Goal: Information Seeking & Learning: Learn about a topic

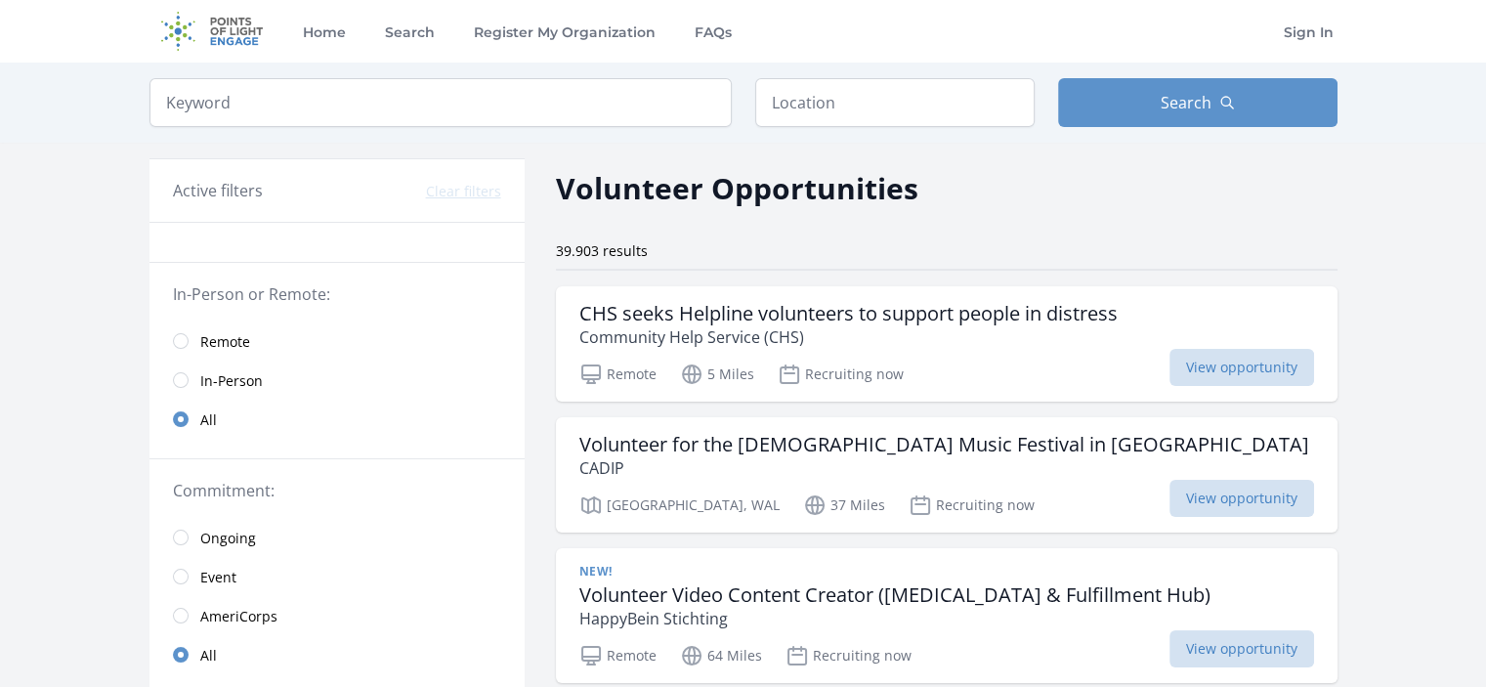
click at [341, 188] on div "Active filters Clear filters" at bounding box center [337, 190] width 328 height 23
click at [293, 105] on input "search" at bounding box center [441, 102] width 582 height 49
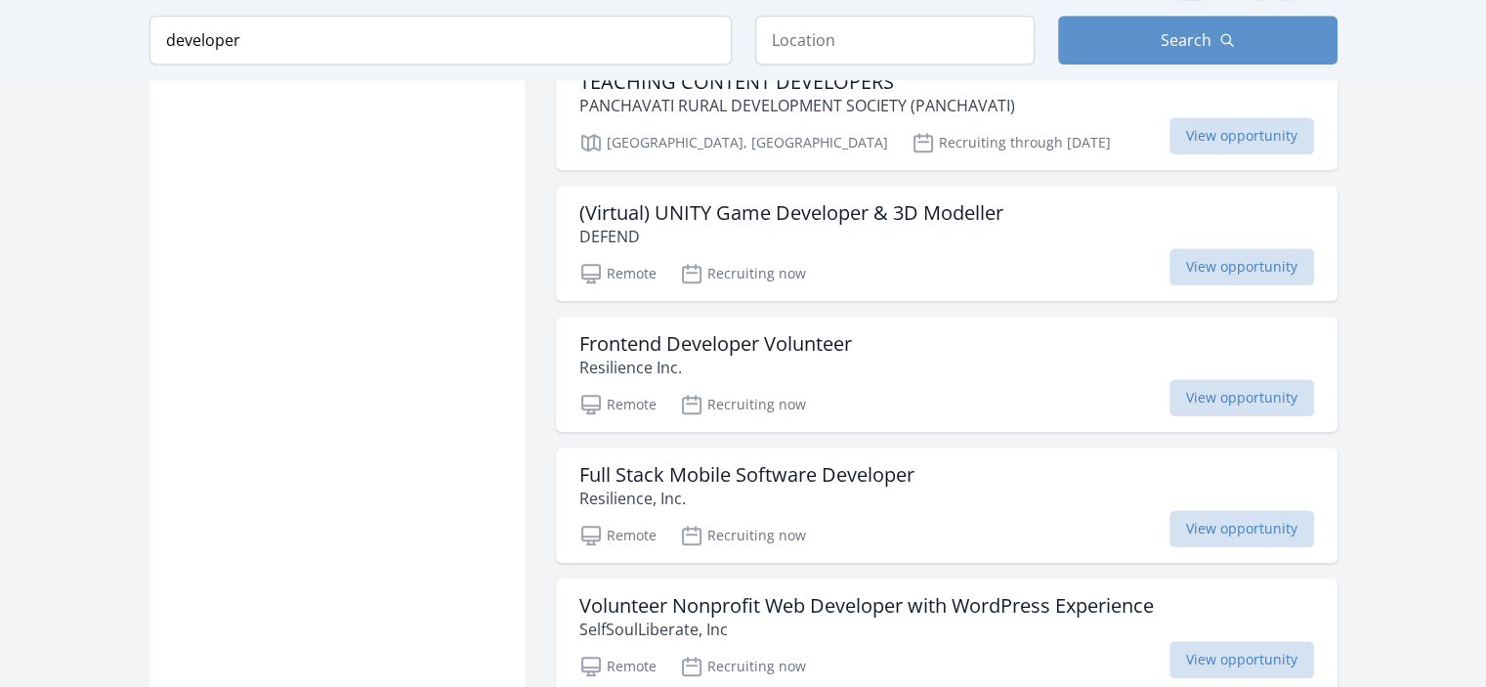
scroll to position [2052, 0]
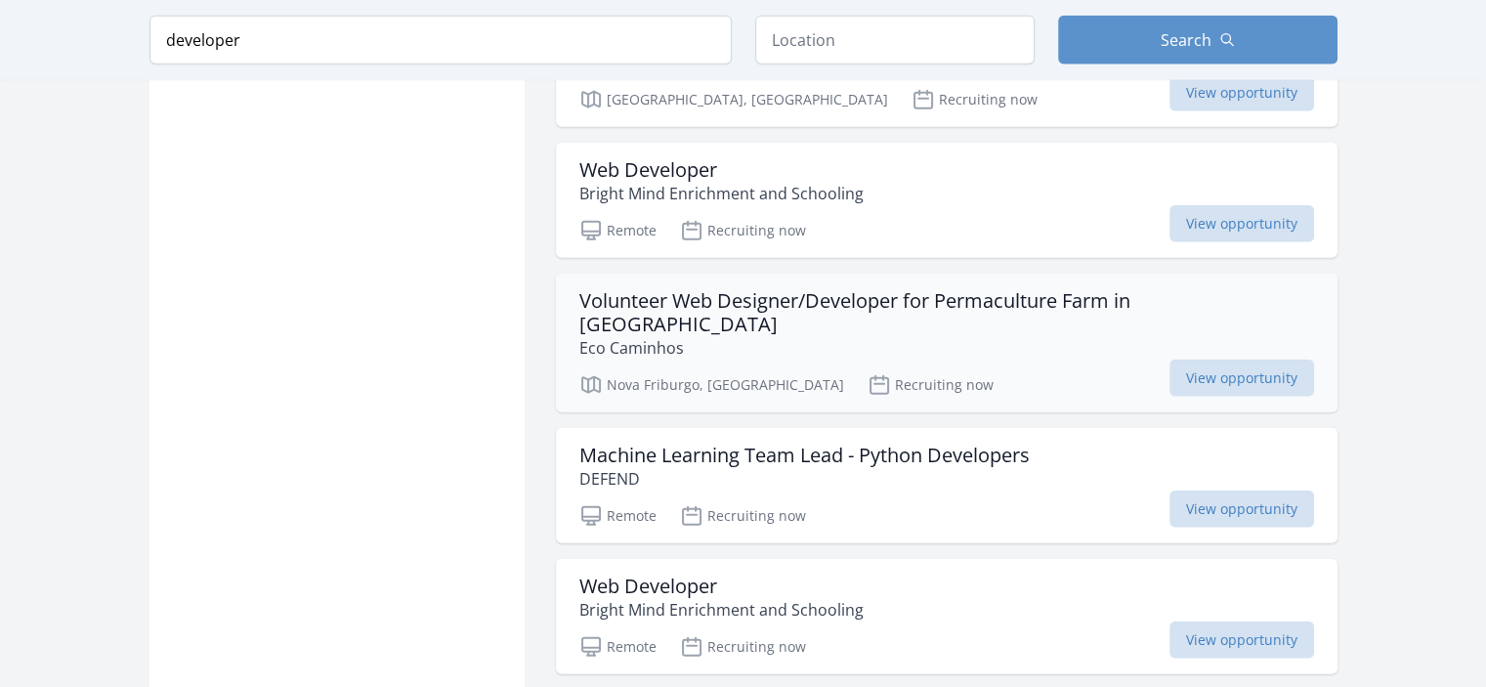
scroll to position [4789, 0]
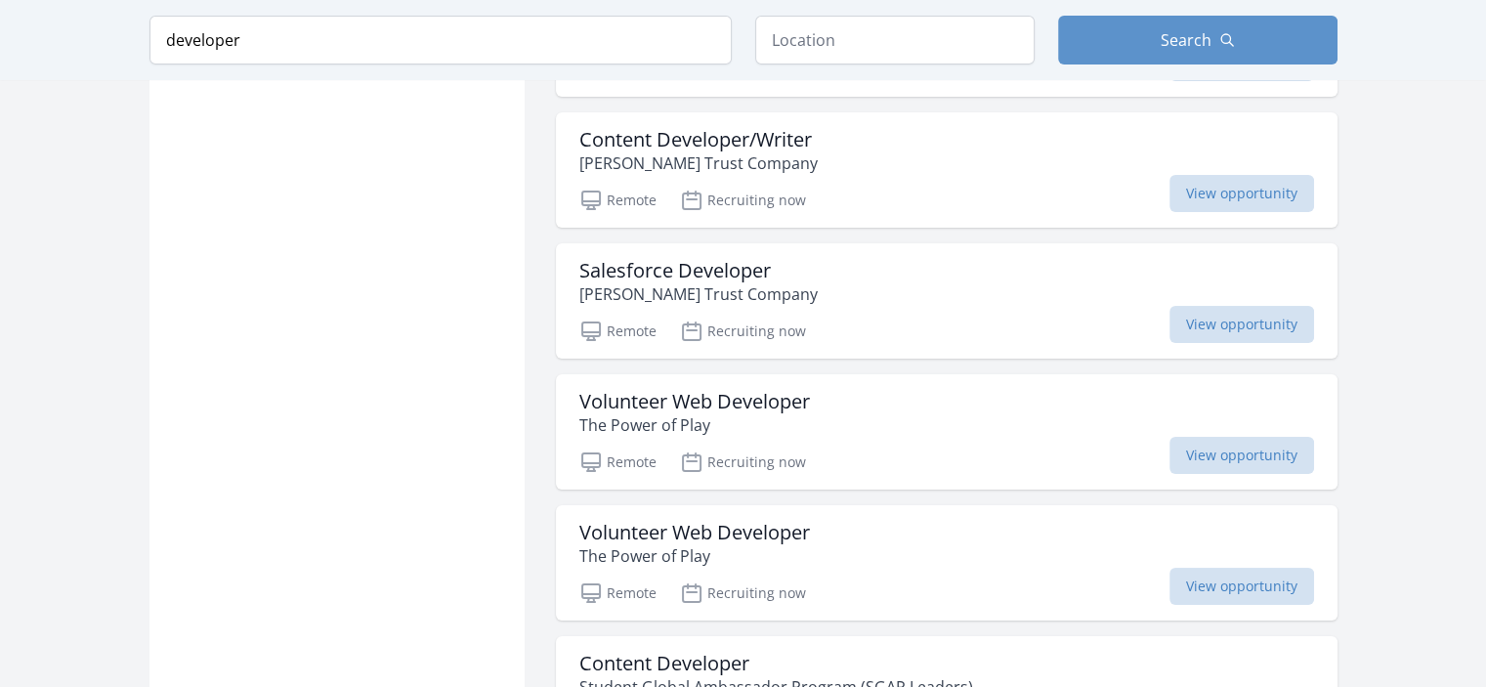
scroll to position [7525, 0]
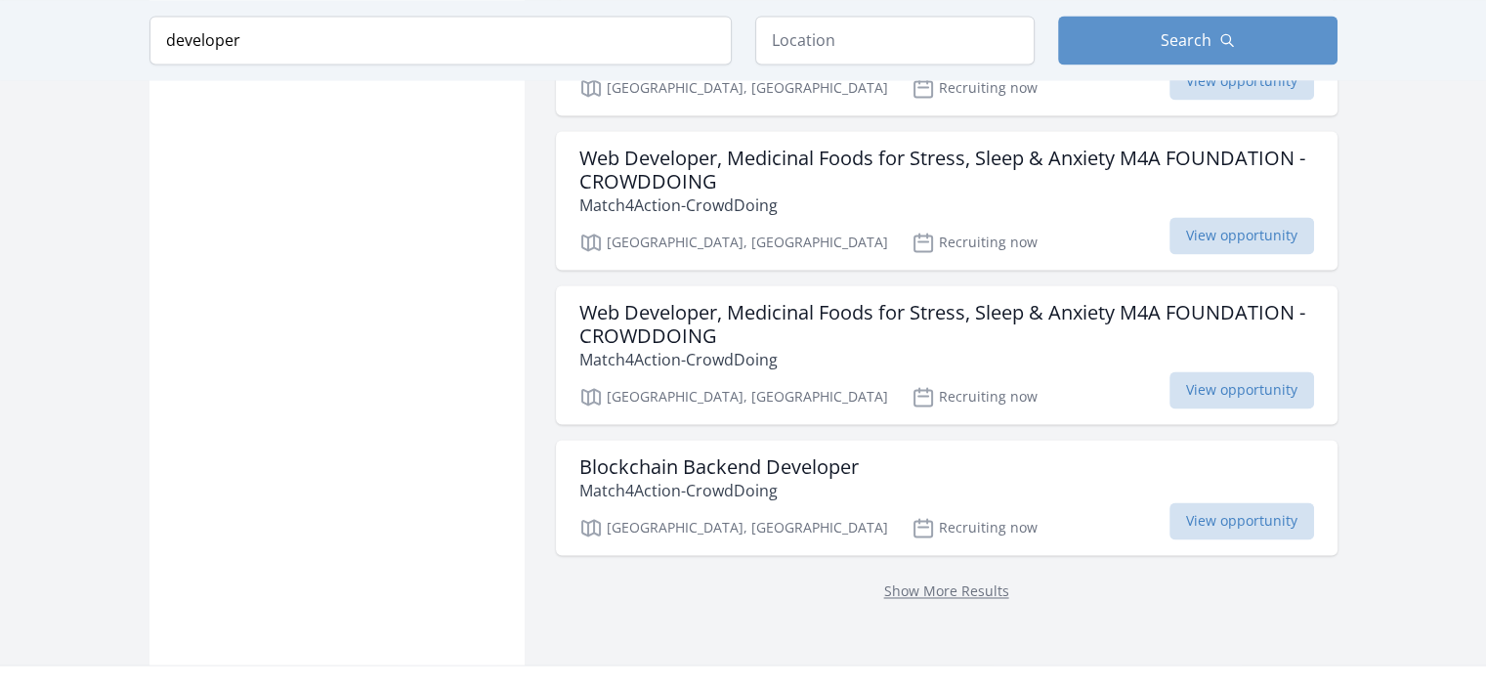
scroll to position [10457, 0]
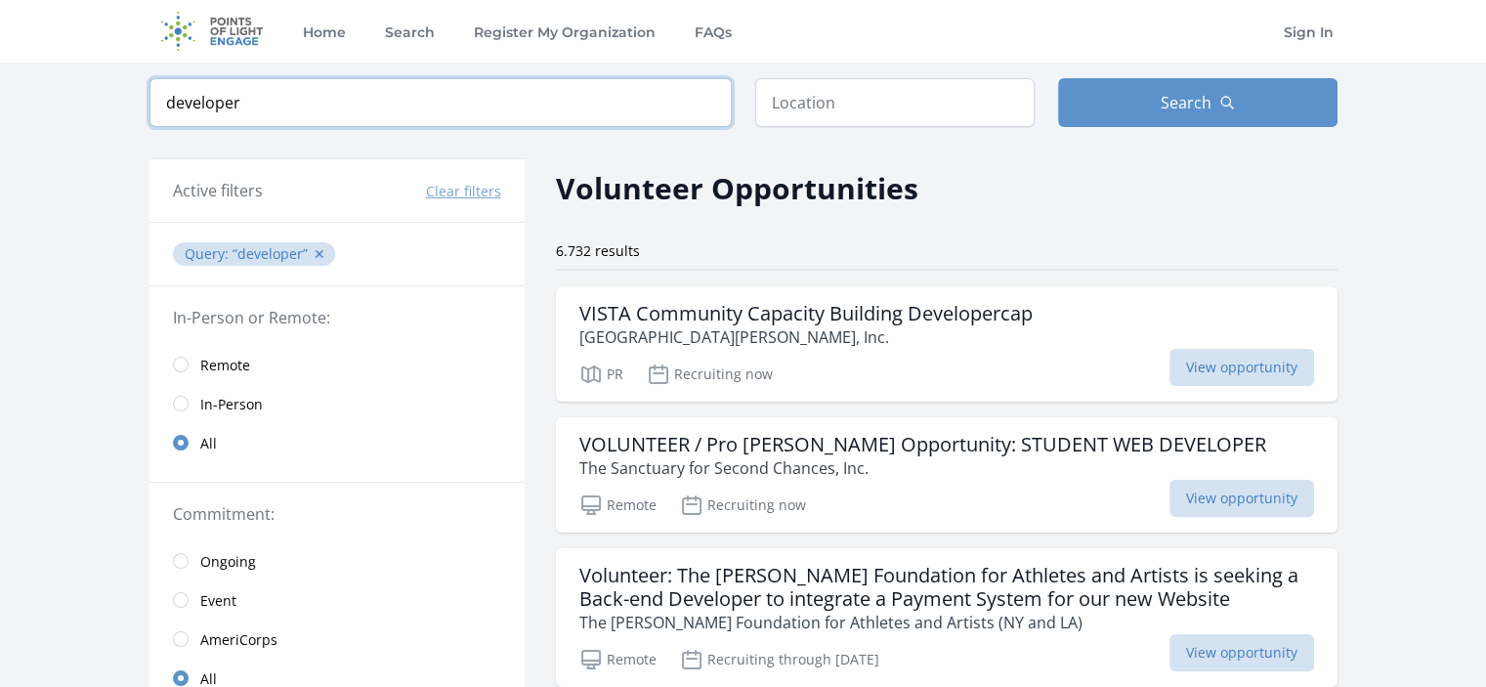
click at [340, 101] on input "developer" at bounding box center [441, 102] width 582 height 49
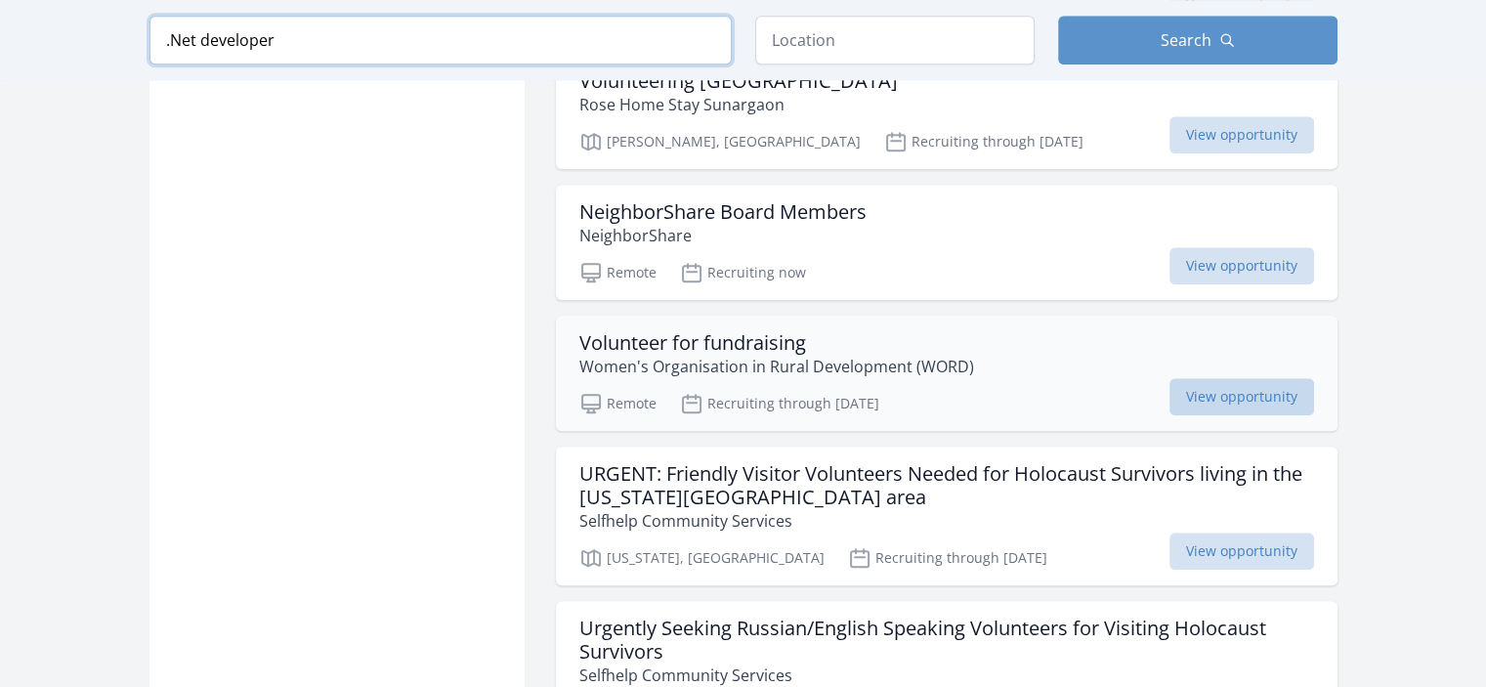
scroll to position [2052, 0]
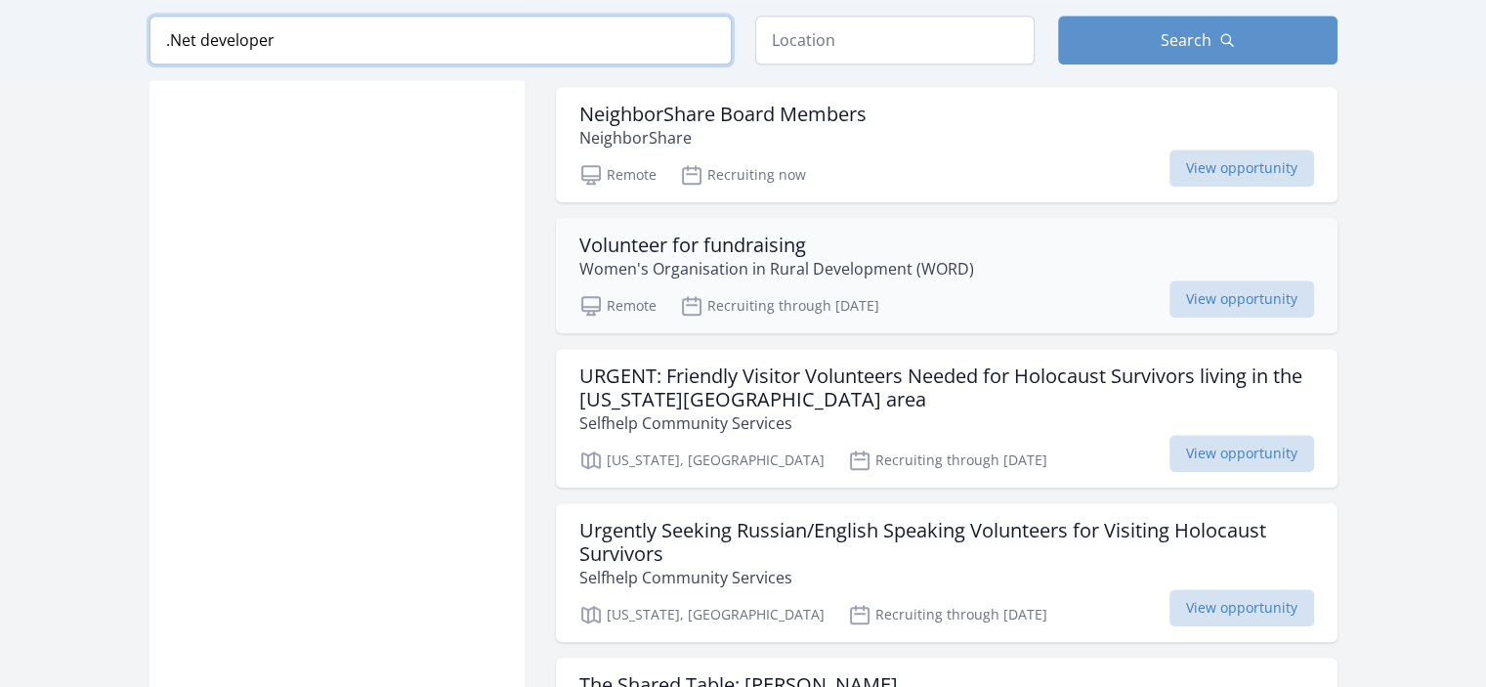
type input ".Net developer"
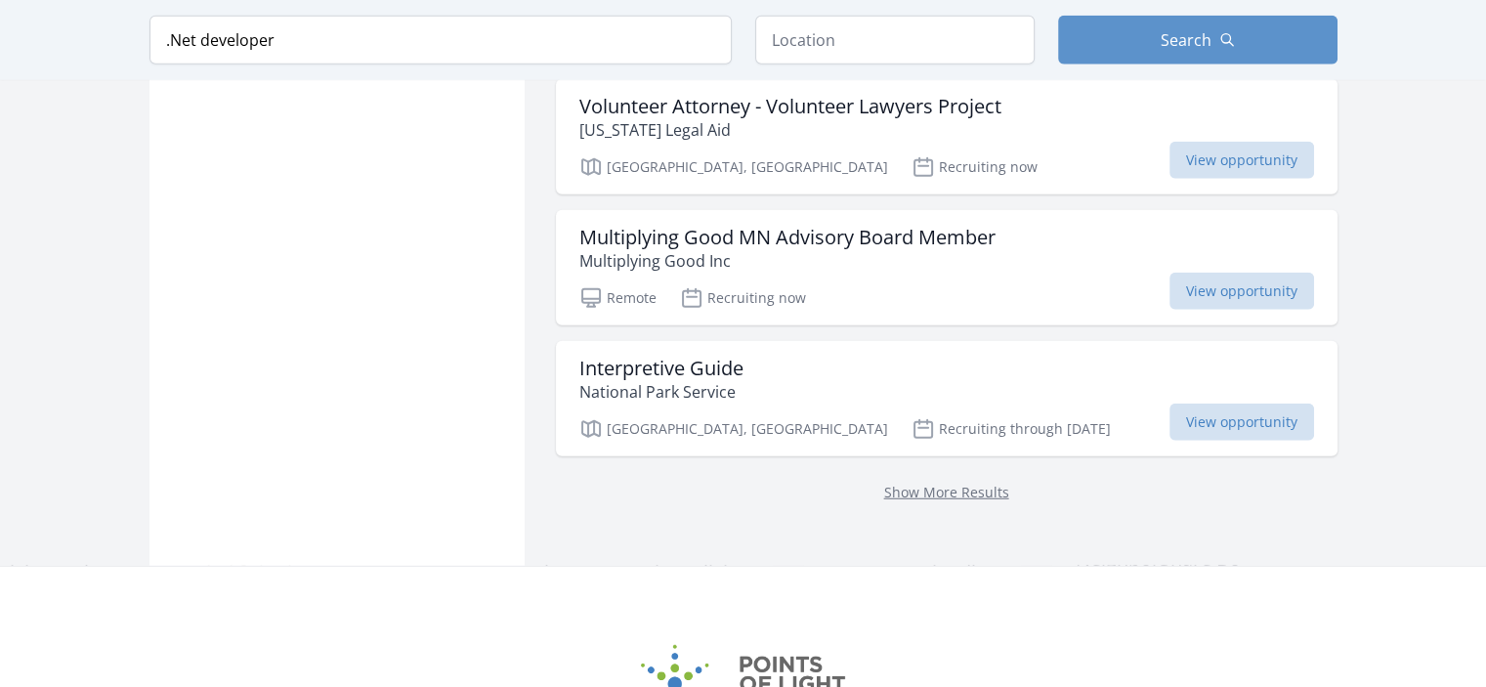
scroll to position [5258, 0]
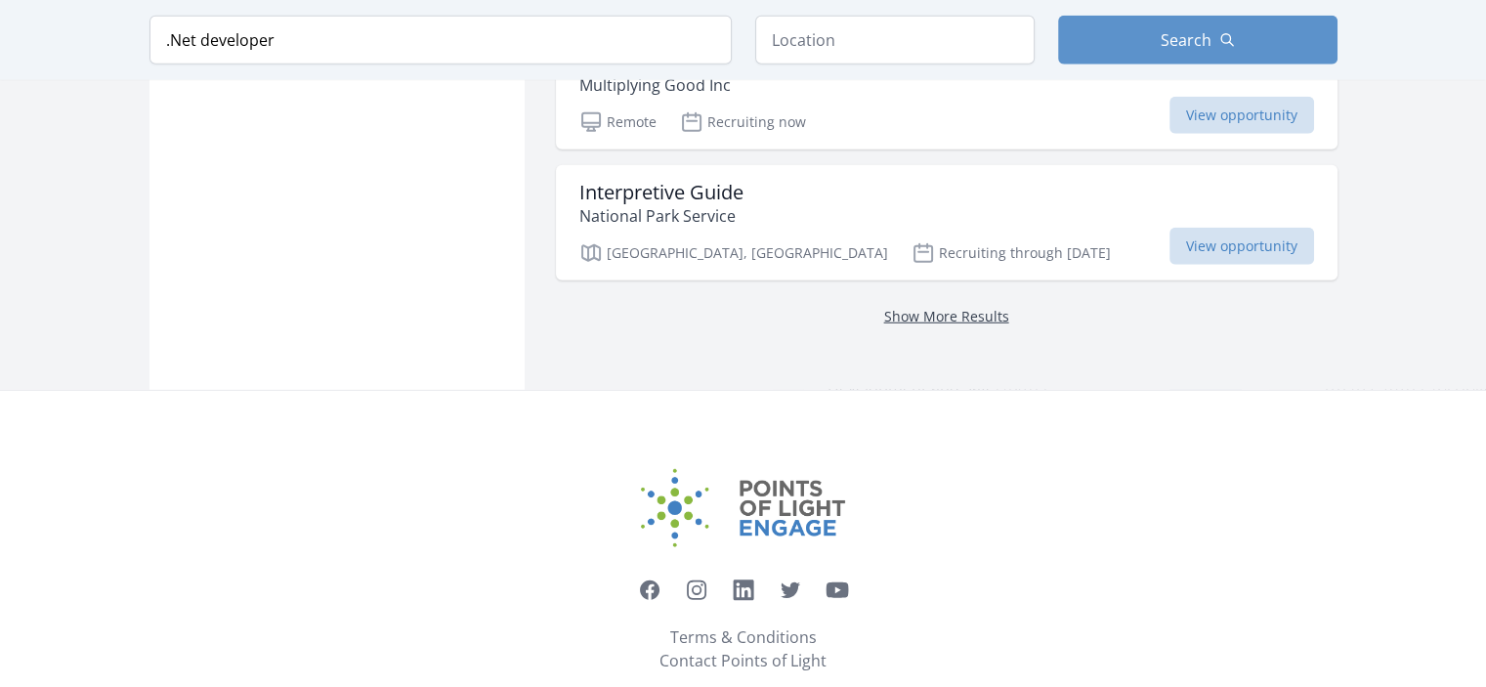
click at [993, 307] on link "Show More Results" at bounding box center [946, 316] width 125 height 19
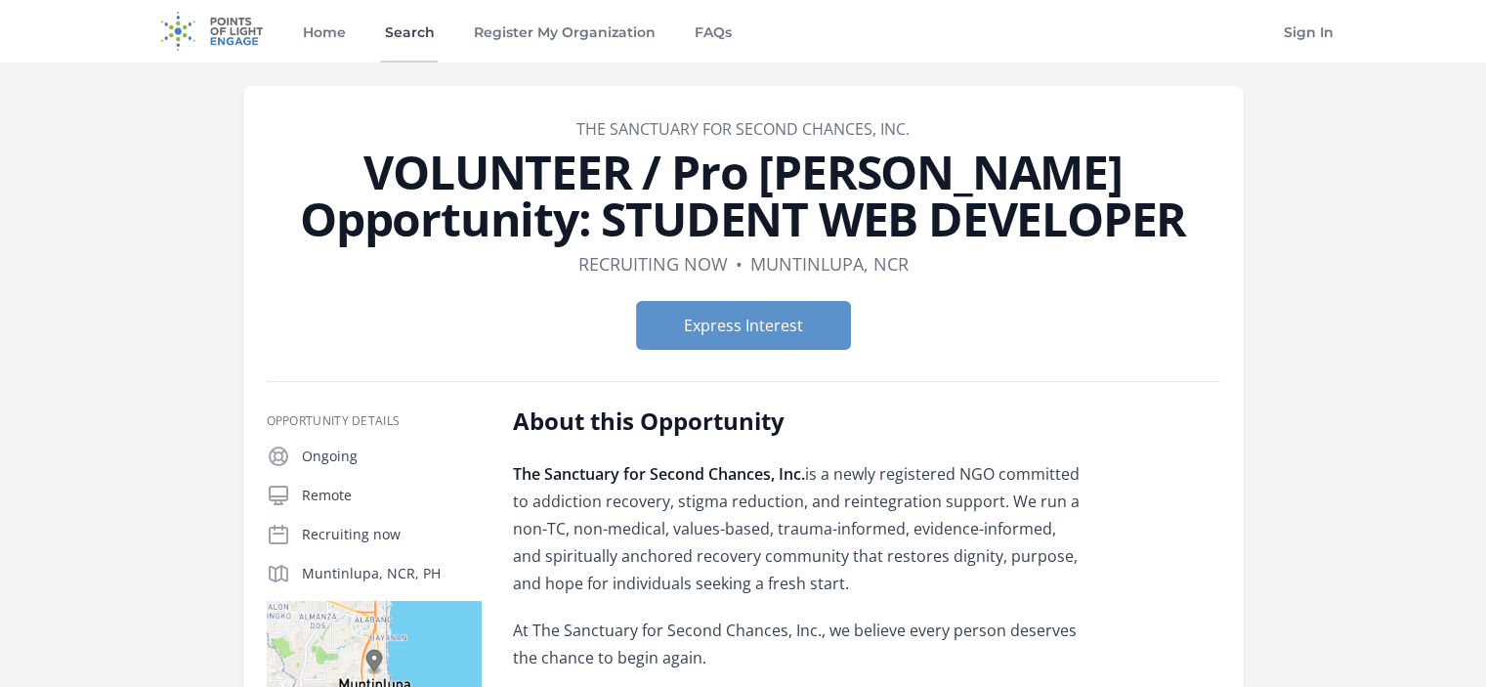
click at [382, 28] on link "Search" at bounding box center [409, 31] width 58 height 63
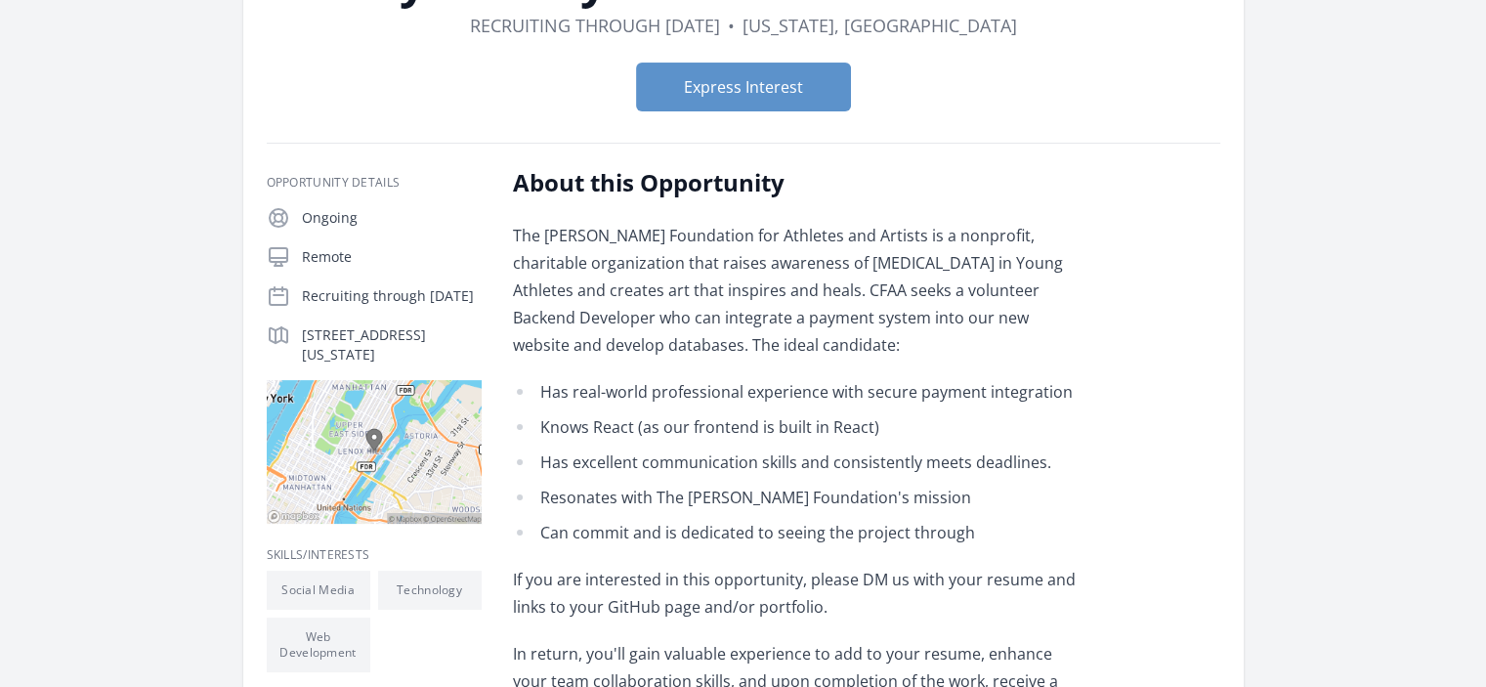
scroll to position [489, 0]
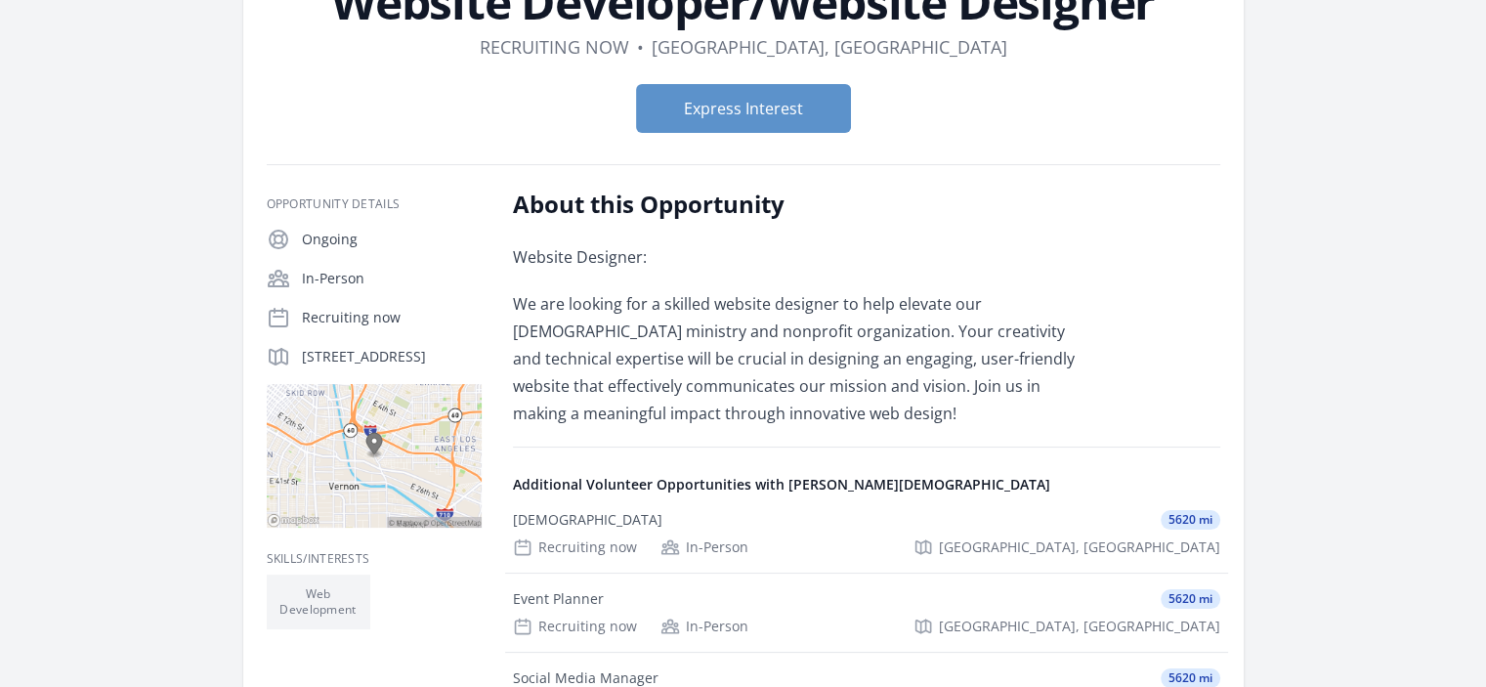
scroll to position [195, 0]
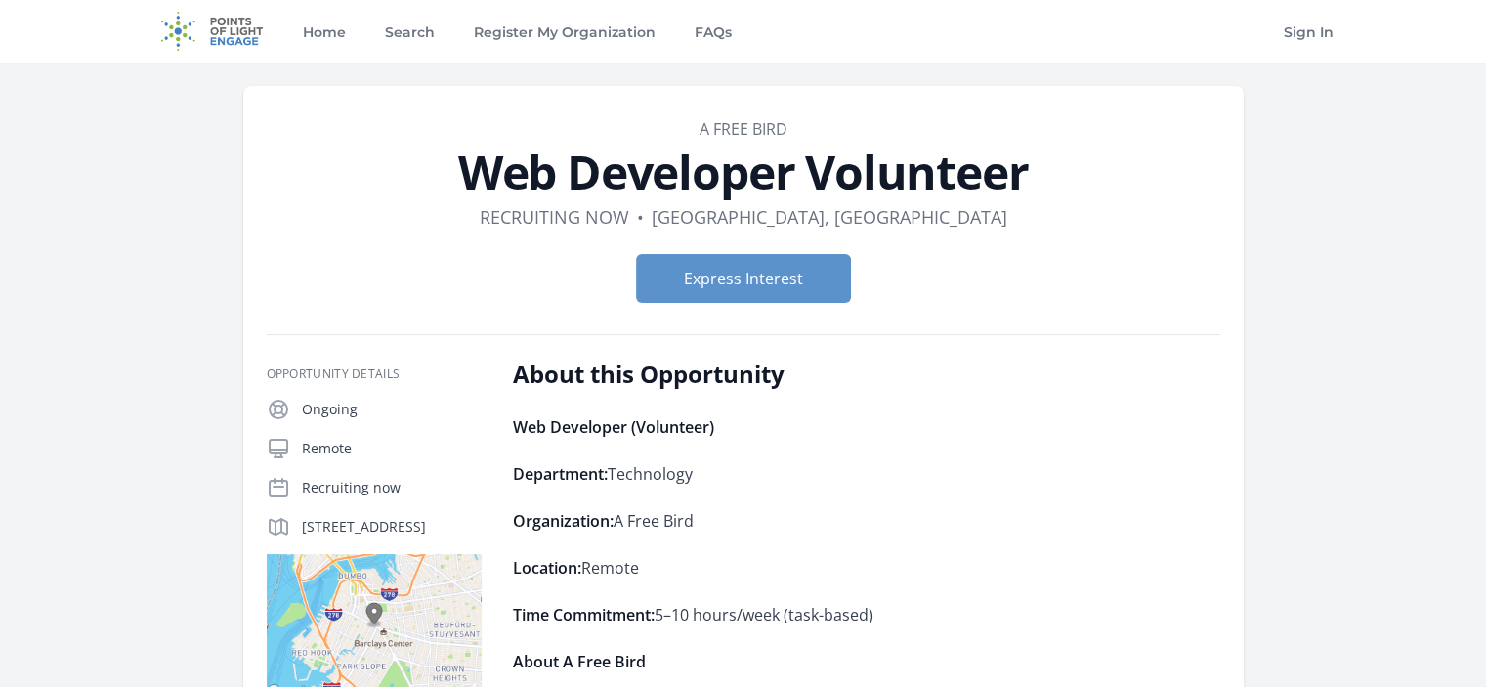
drag, startPoint x: 469, startPoint y: 181, endPoint x: 1025, endPoint y: 166, distance: 556.2
click at [1025, 166] on h1 "Web Developer Volunteer" at bounding box center [744, 172] width 954 height 47
copy h1 "Web Developer Volunteer"
click at [711, 295] on button "Express Interest" at bounding box center [743, 278] width 215 height 49
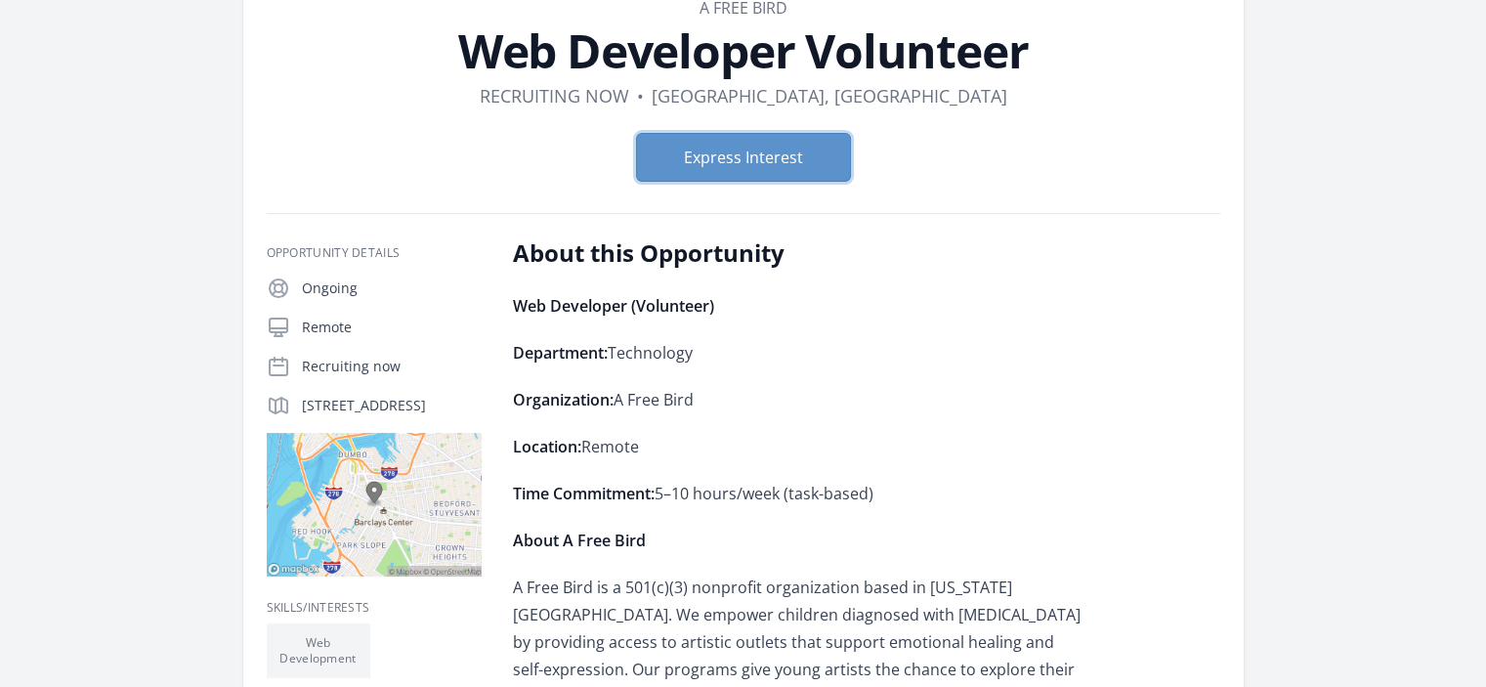
scroll to position [293, 0]
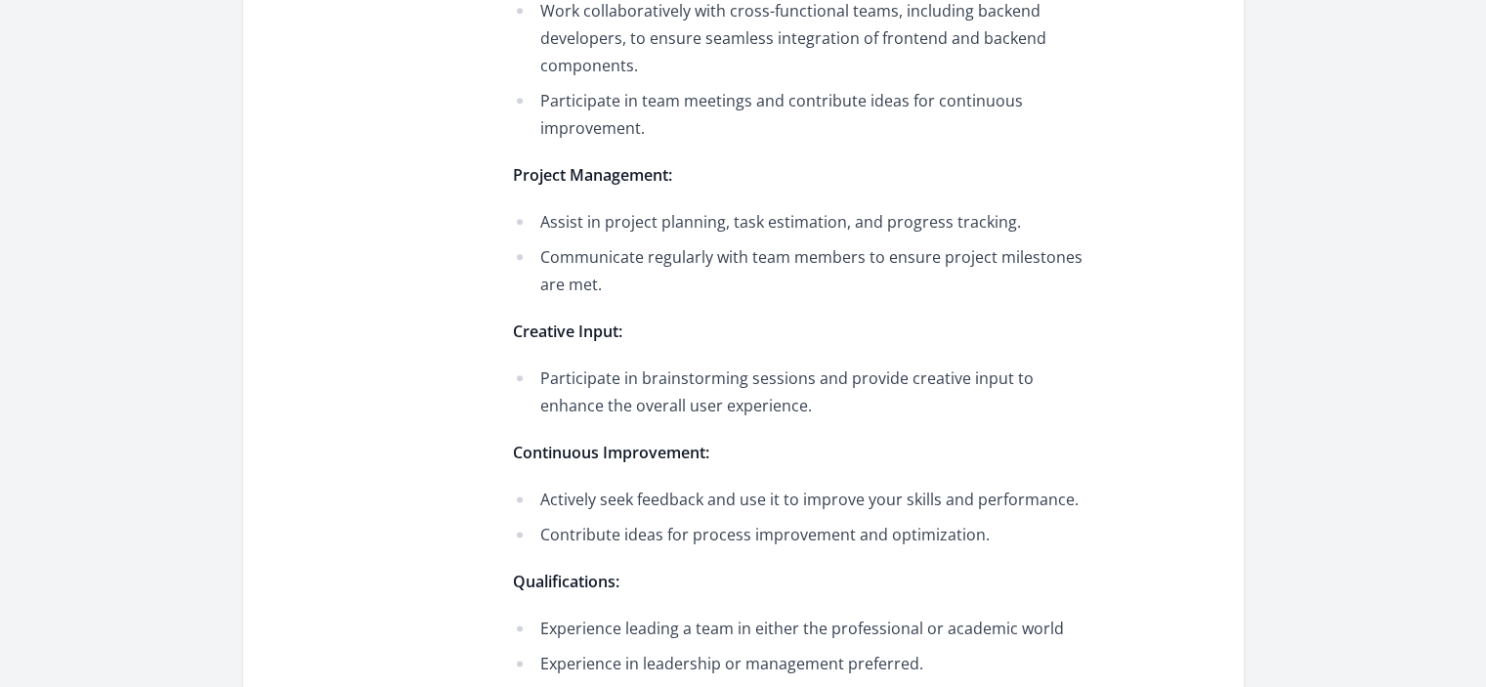
scroll to position [2345, 0]
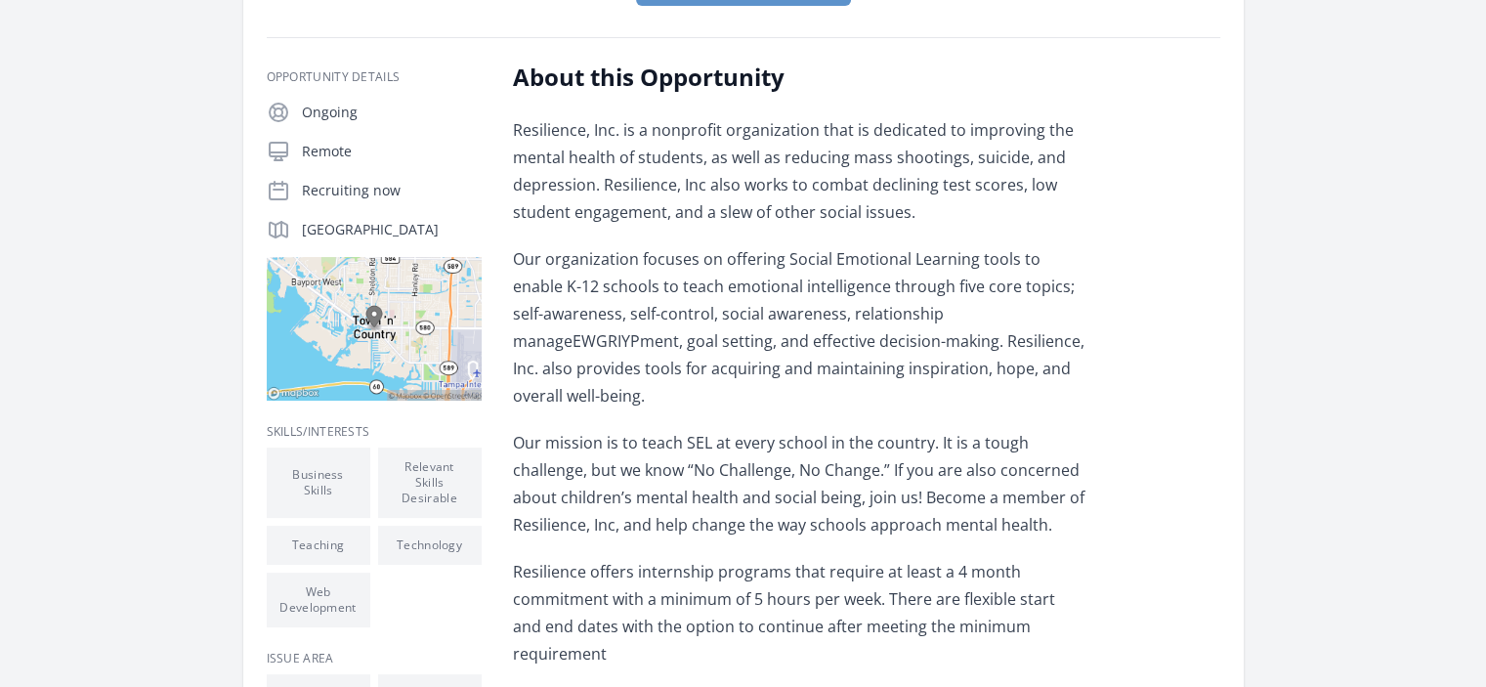
scroll to position [98, 0]
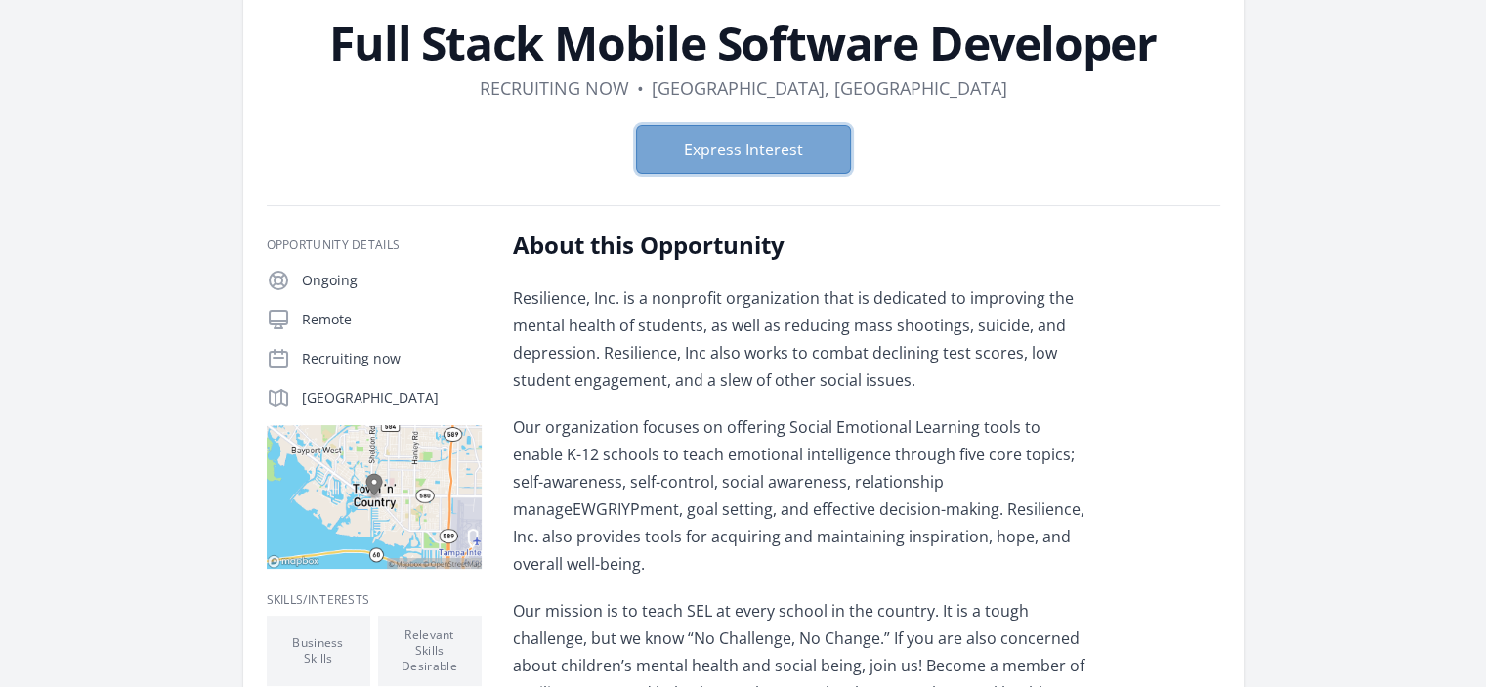
click at [786, 149] on button "Express Interest" at bounding box center [743, 149] width 215 height 49
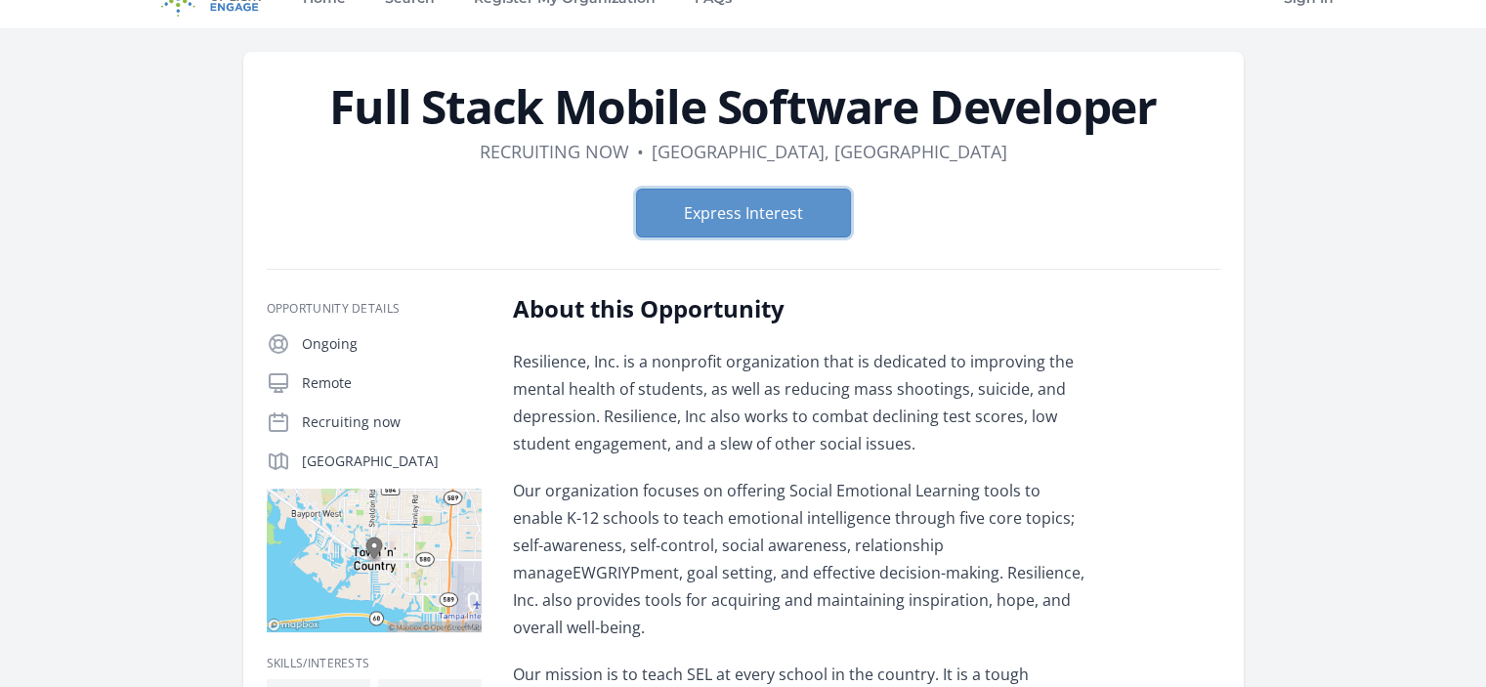
scroll to position [0, 0]
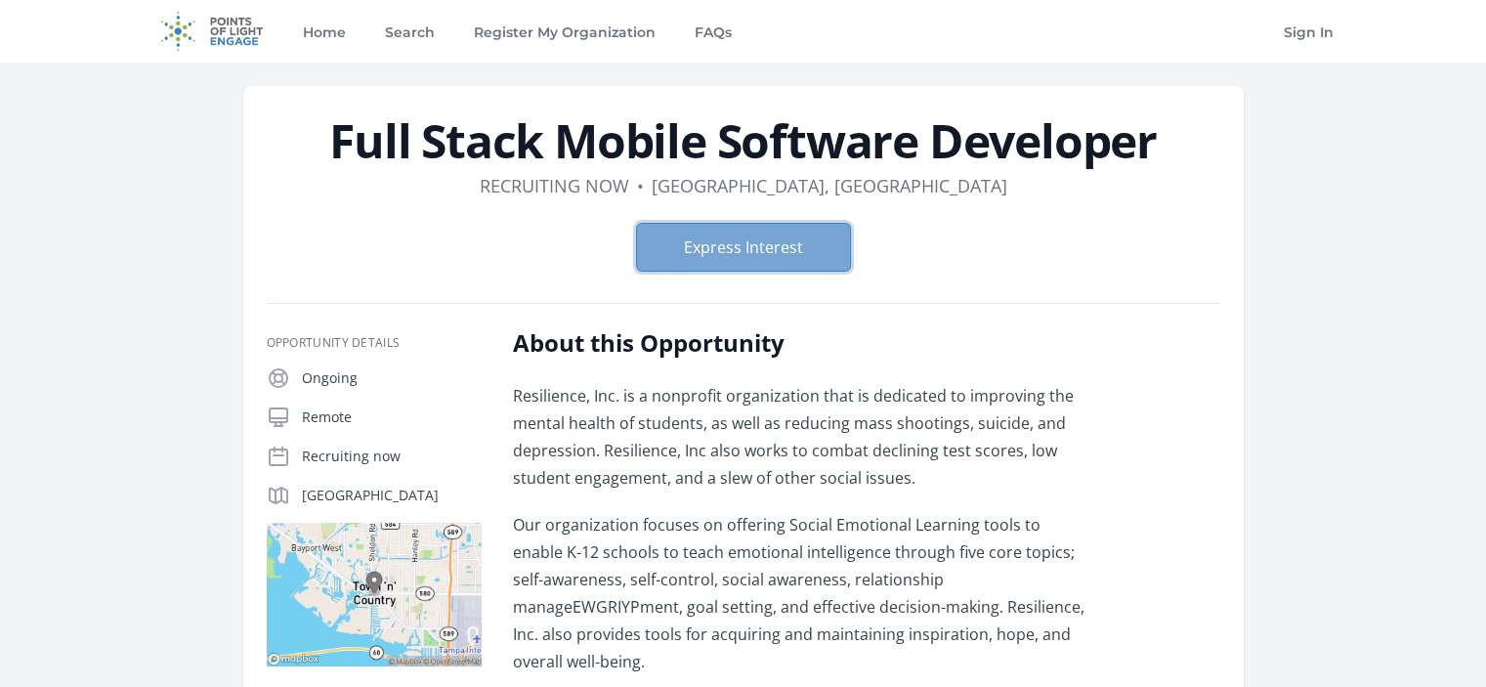
click at [707, 260] on button "Express Interest" at bounding box center [743, 247] width 215 height 49
drag, startPoint x: 329, startPoint y: 139, endPoint x: 1173, endPoint y: 115, distance: 843.7
copy h1 "Full Stack Mobile Software Developer"
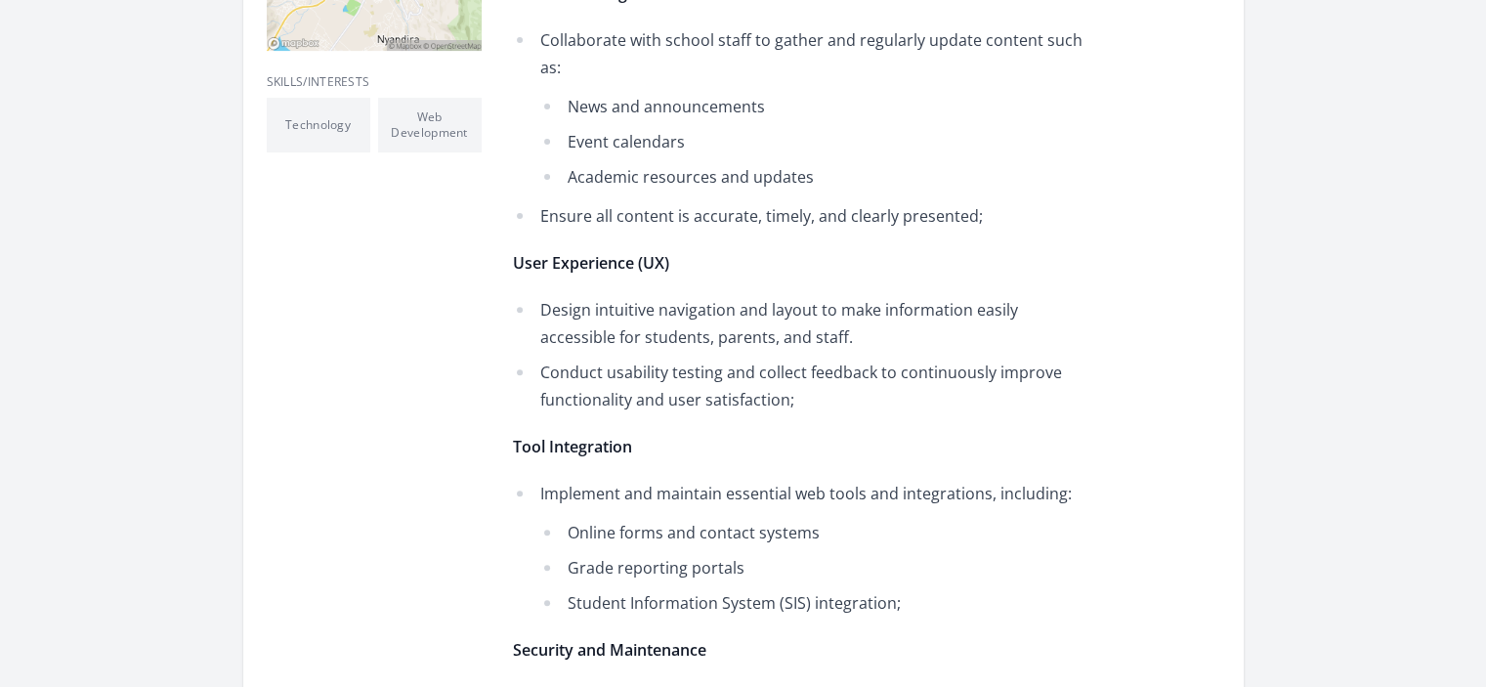
scroll to position [391, 0]
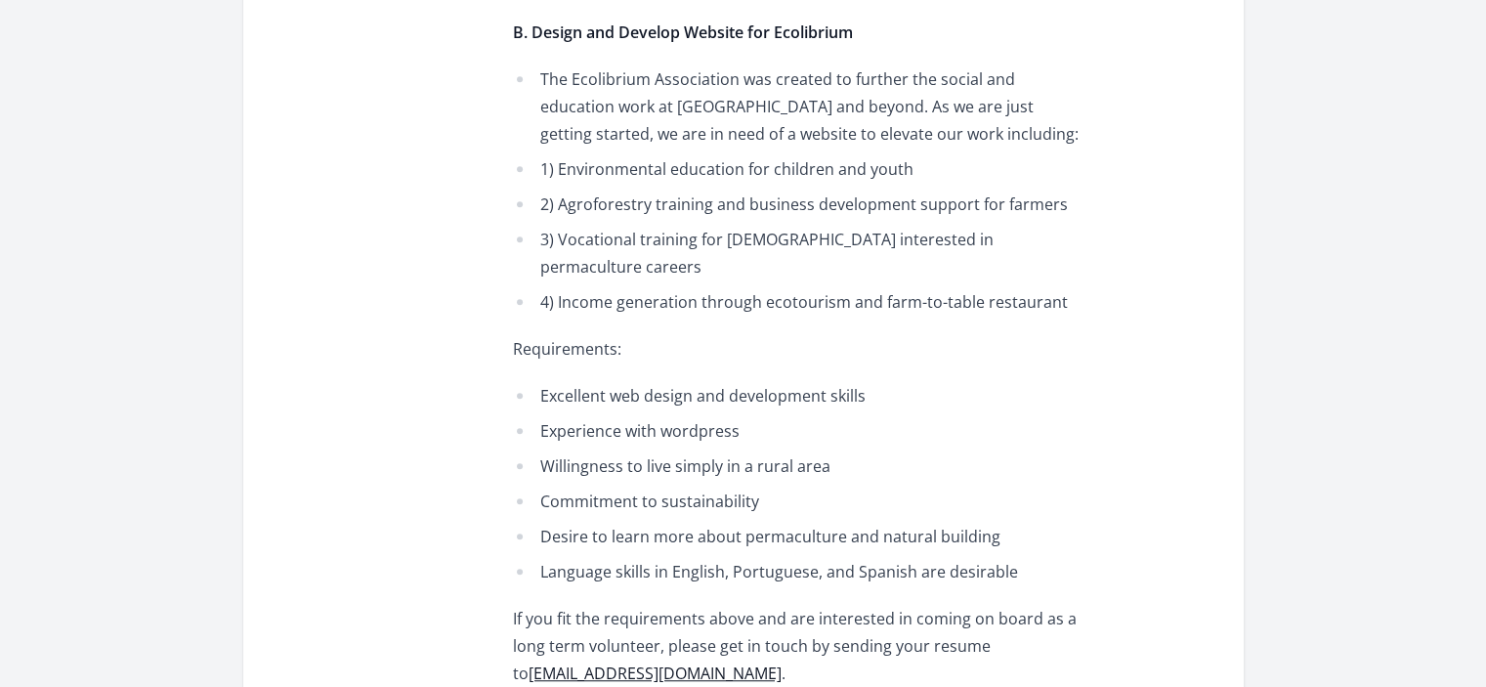
scroll to position [1270, 0]
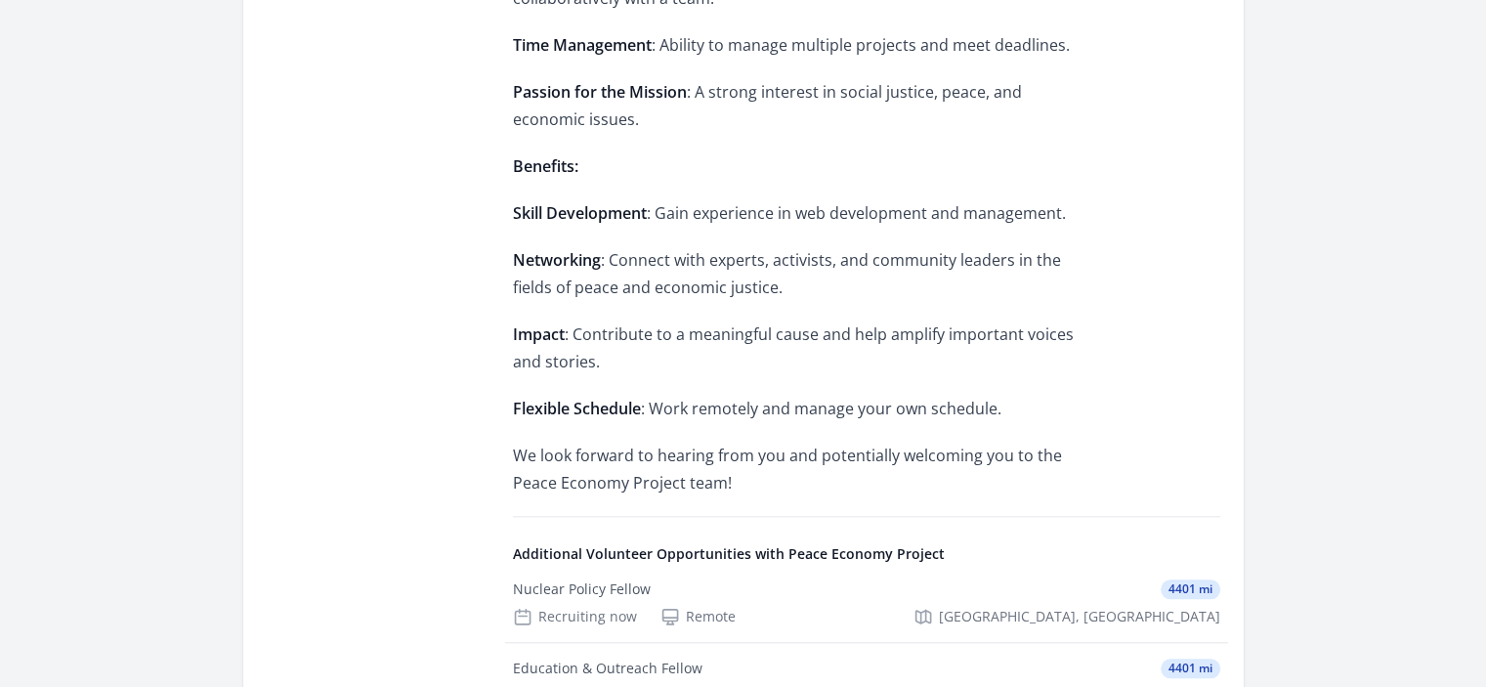
scroll to position [1857, 0]
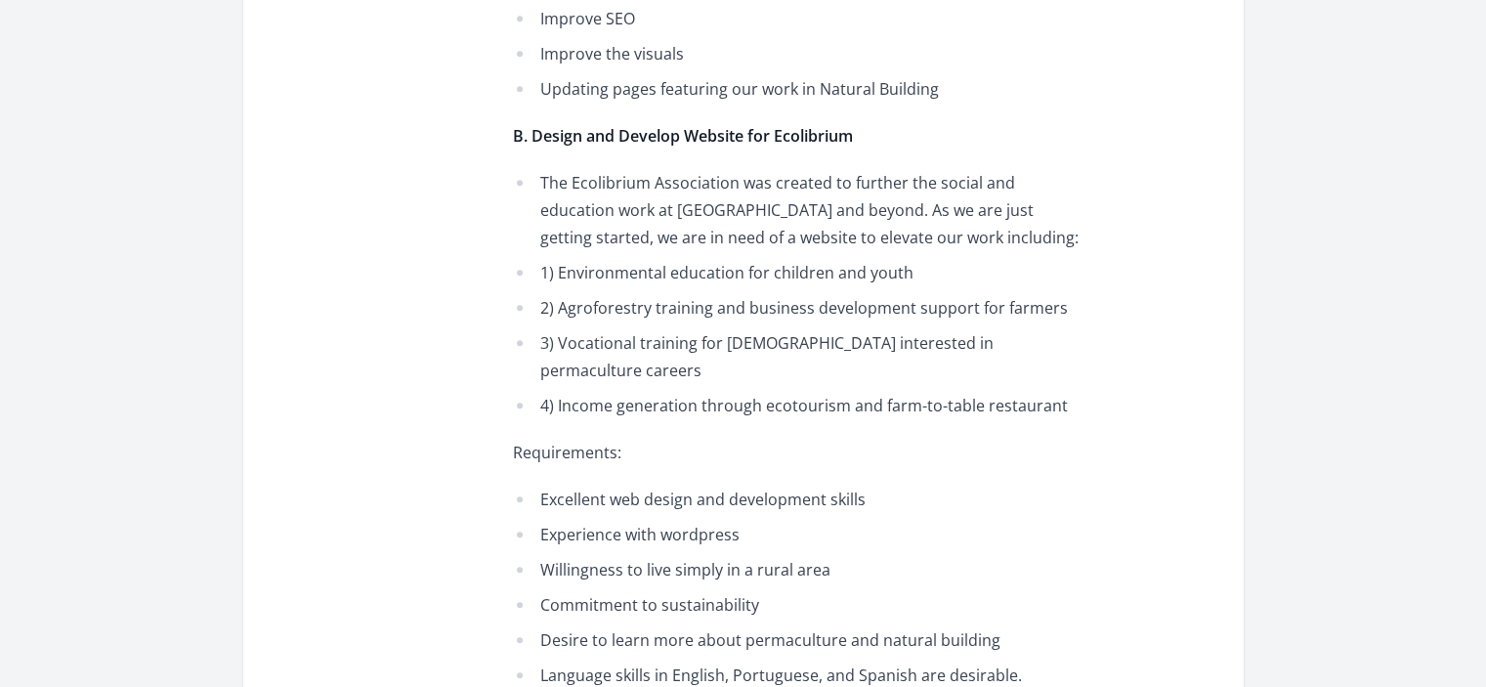
scroll to position [1270, 0]
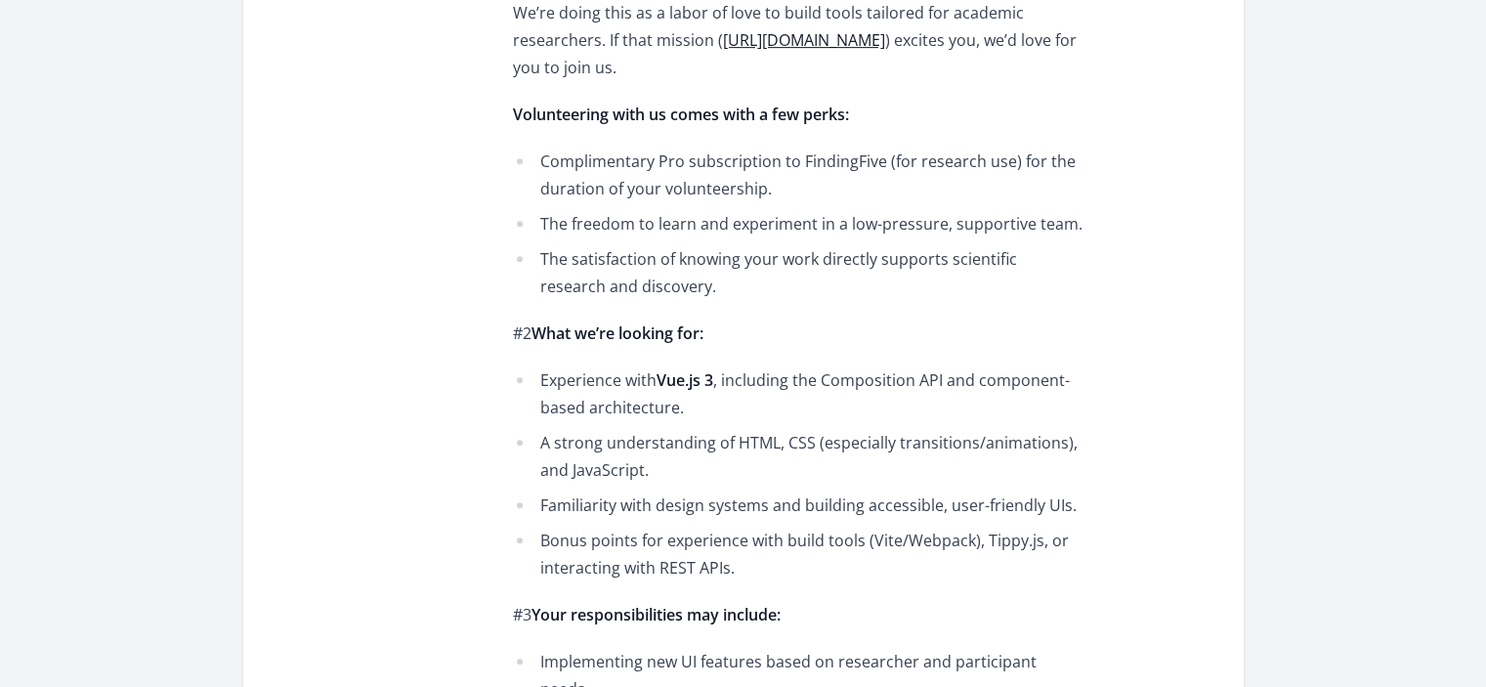
scroll to position [586, 0]
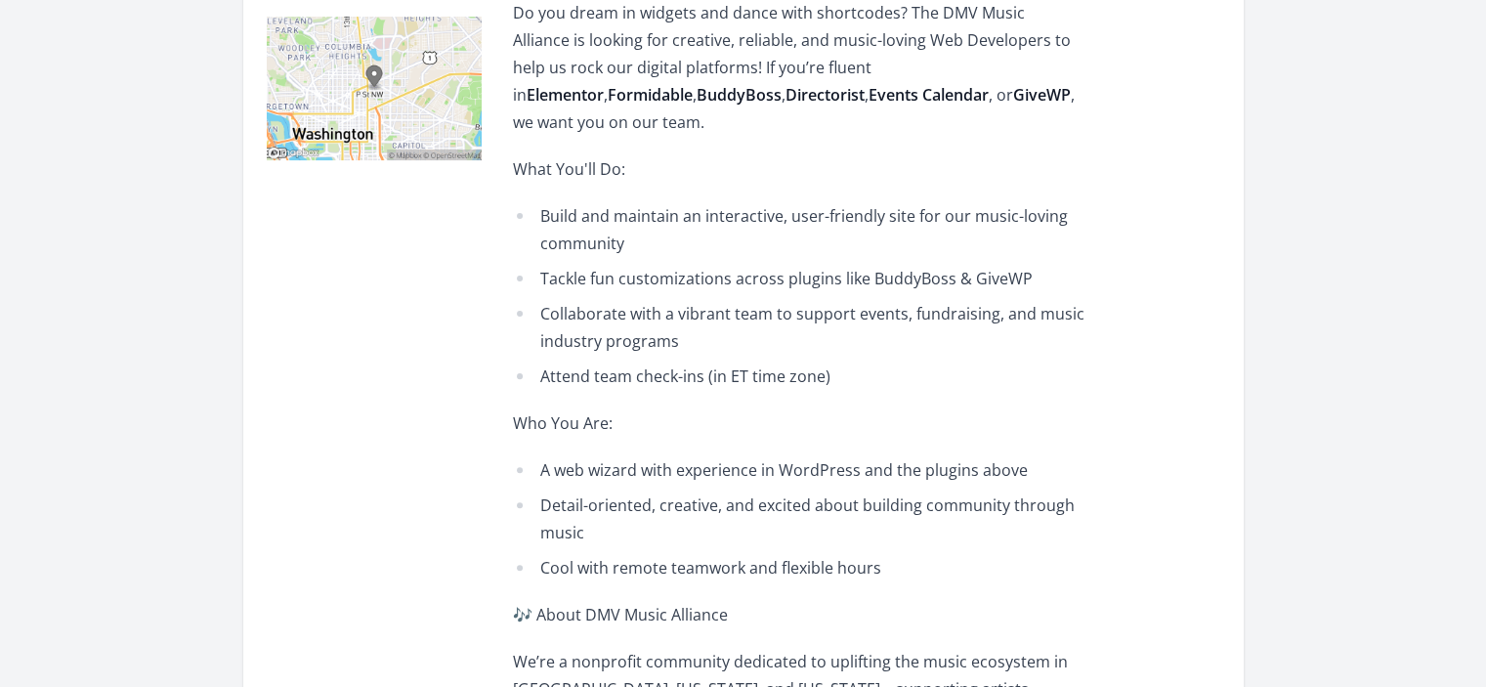
scroll to position [586, 0]
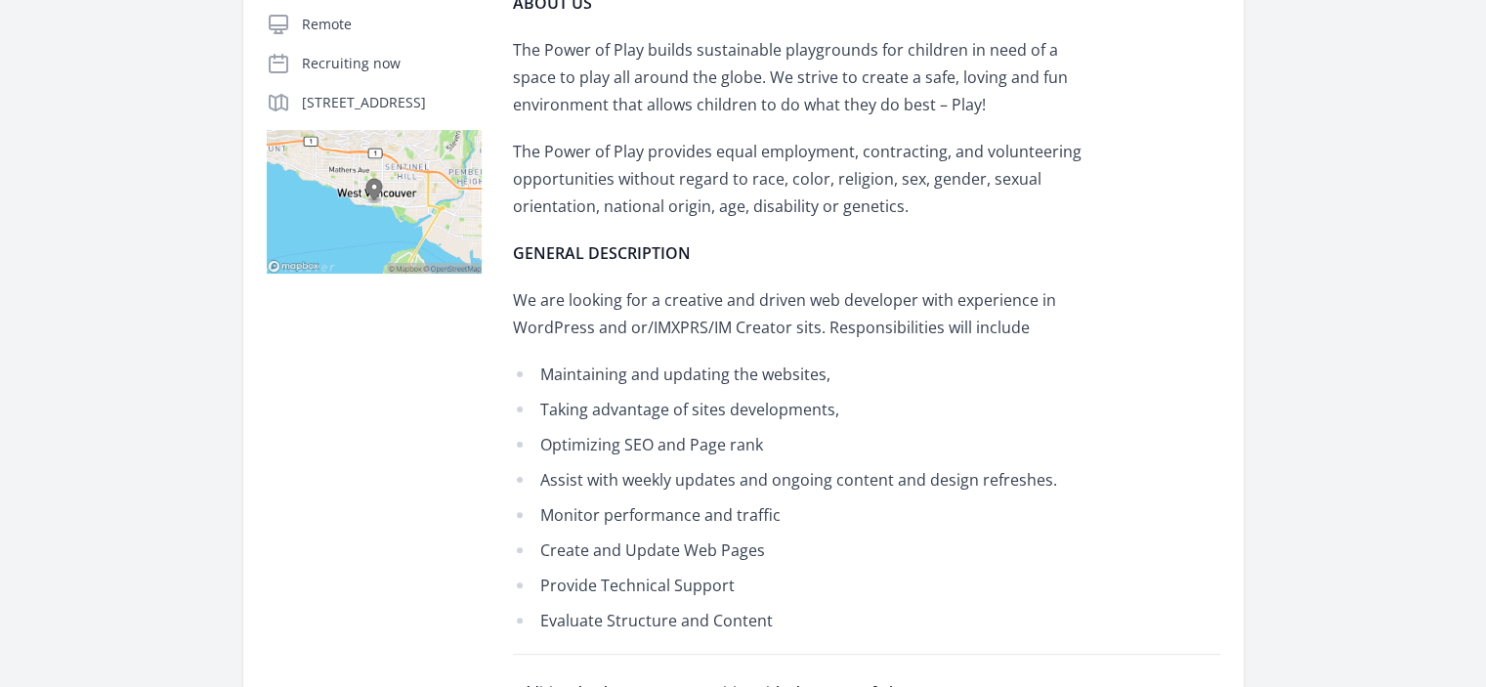
scroll to position [391, 0]
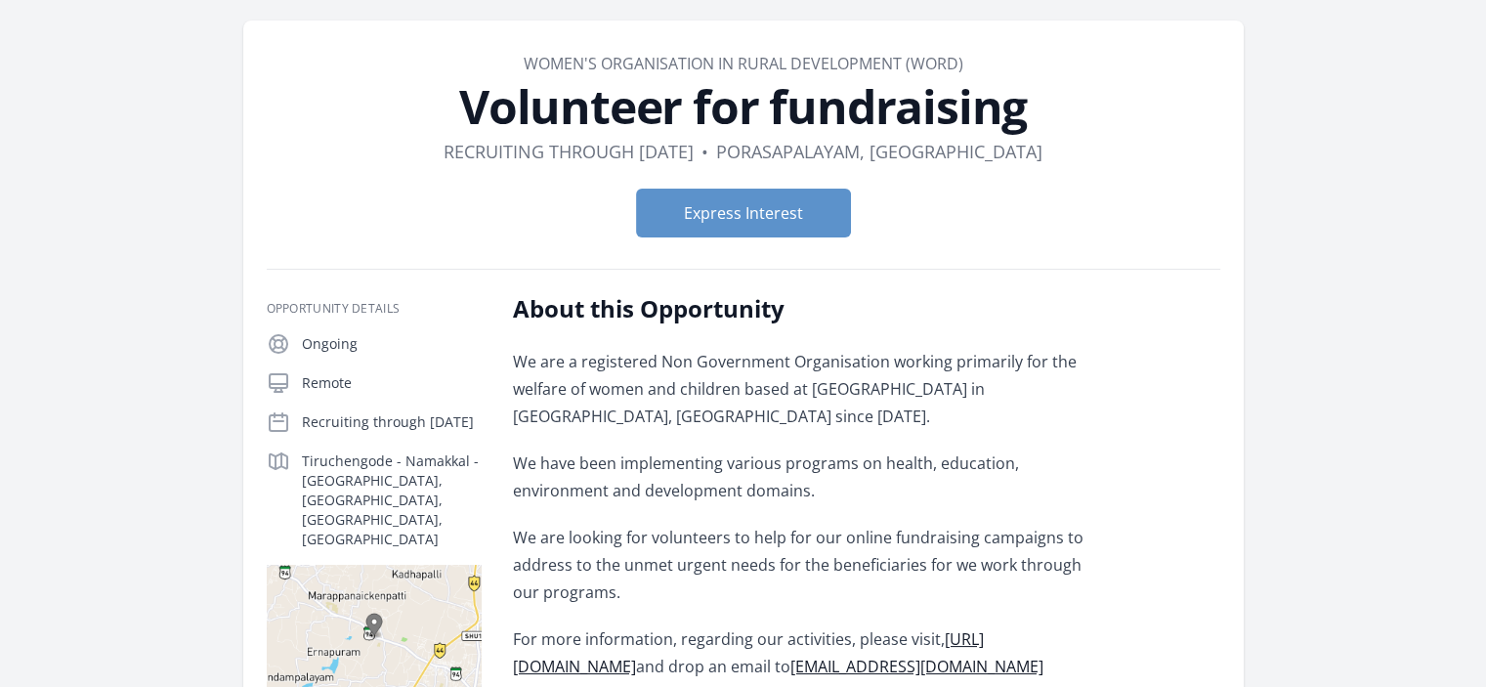
scroll to position [98, 0]
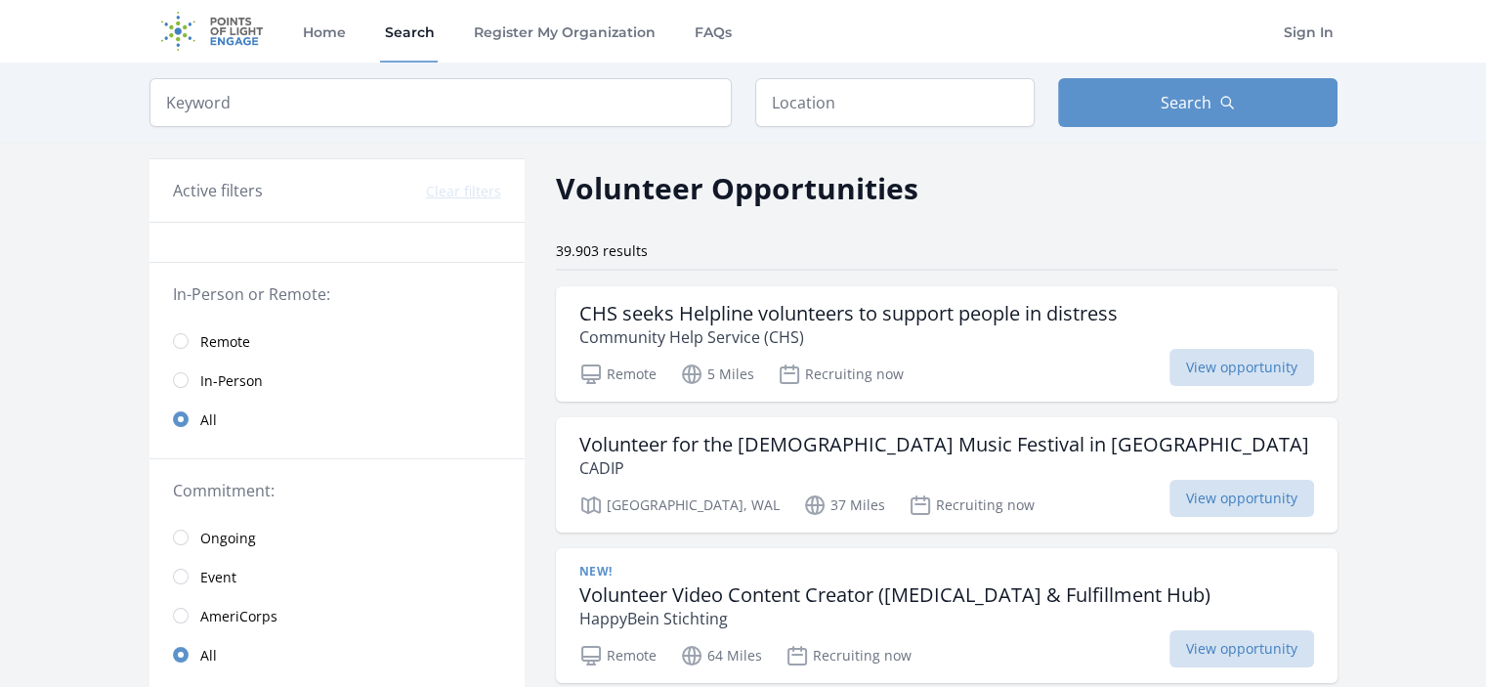
click at [242, 188] on h3 "Active filters" at bounding box center [218, 190] width 90 height 23
click at [268, 83] on input "search" at bounding box center [441, 102] width 582 height 49
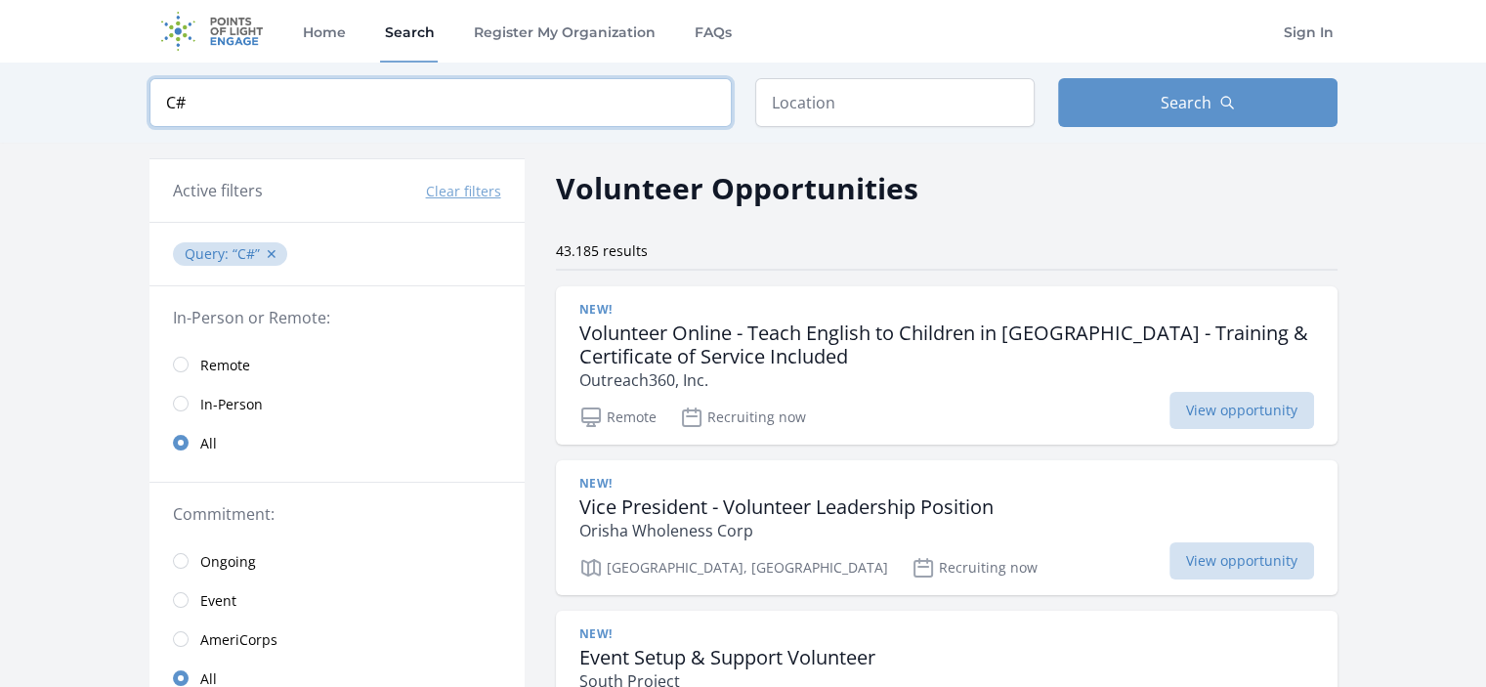
click button "submit" at bounding box center [0, 0] width 0 height 0
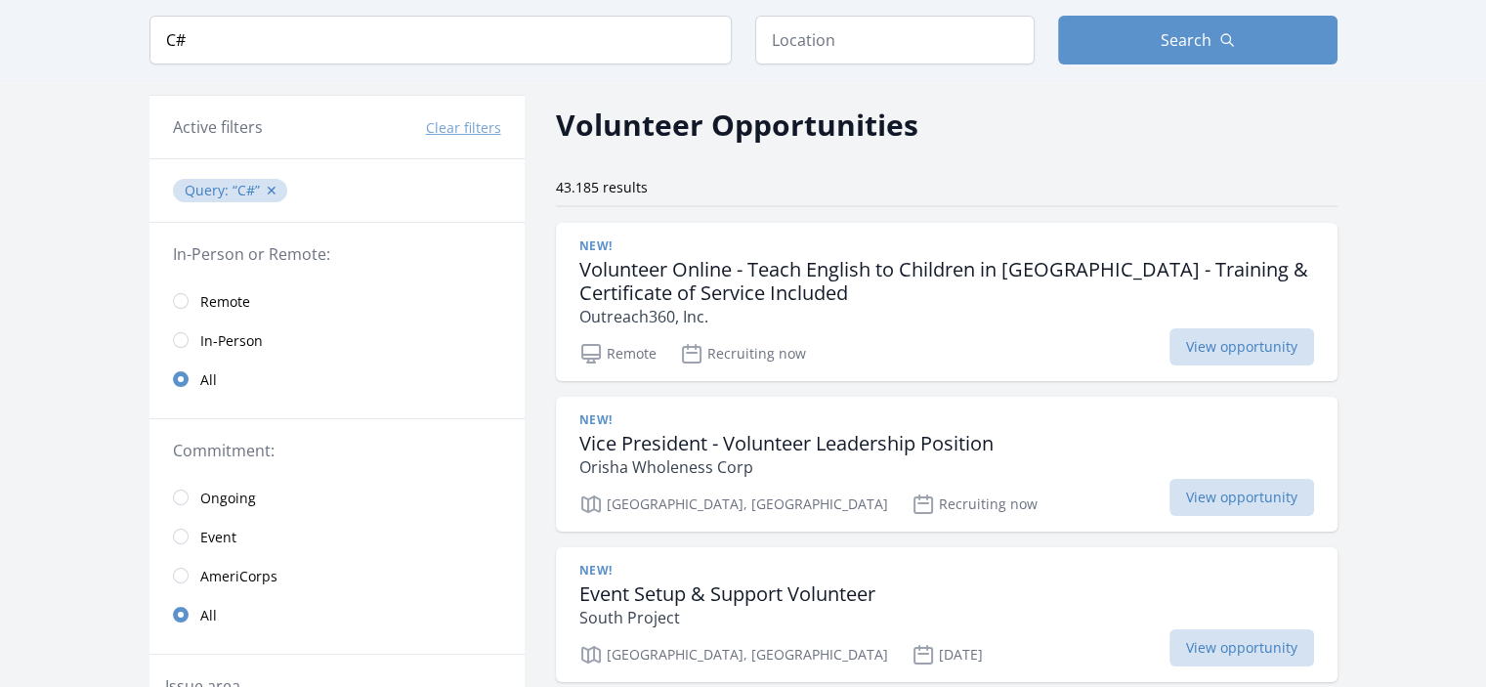
scroll to position [98, 0]
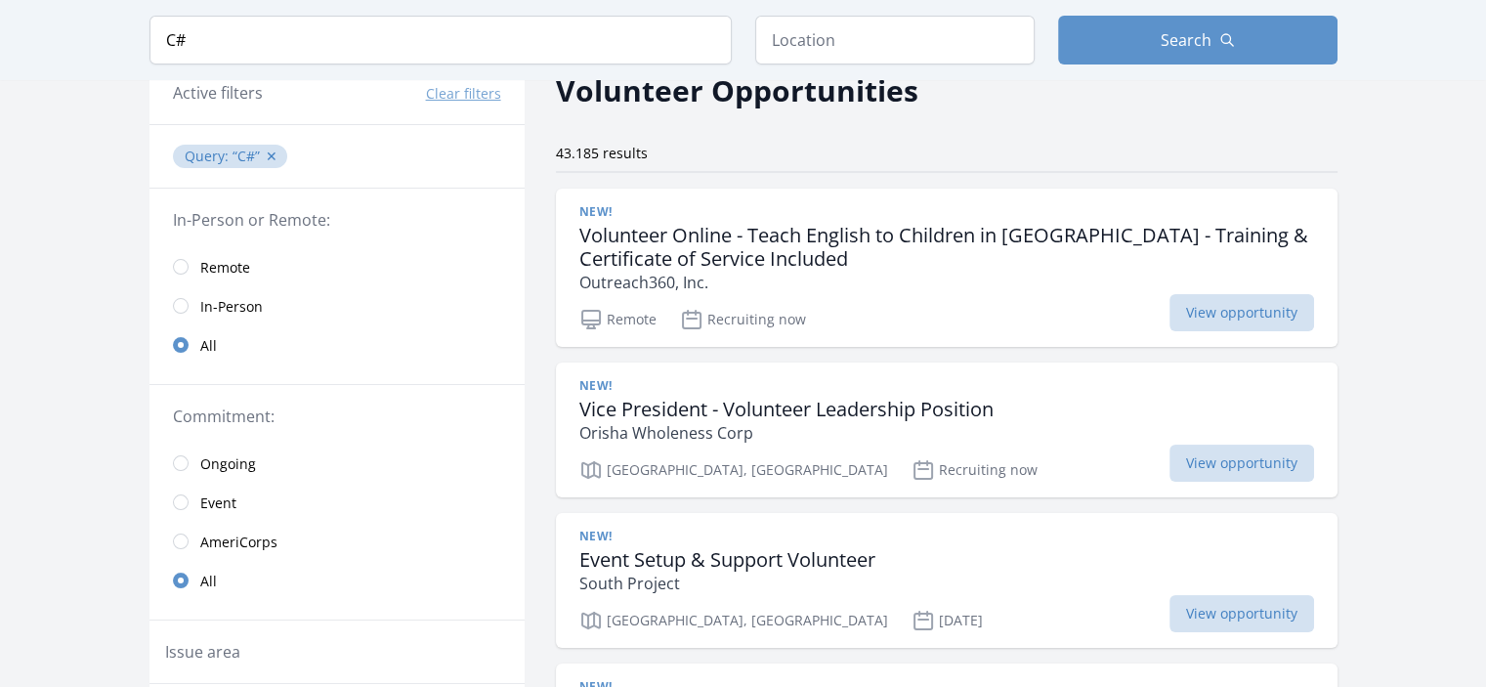
click at [235, 273] on span "Remote" at bounding box center [225, 268] width 50 height 20
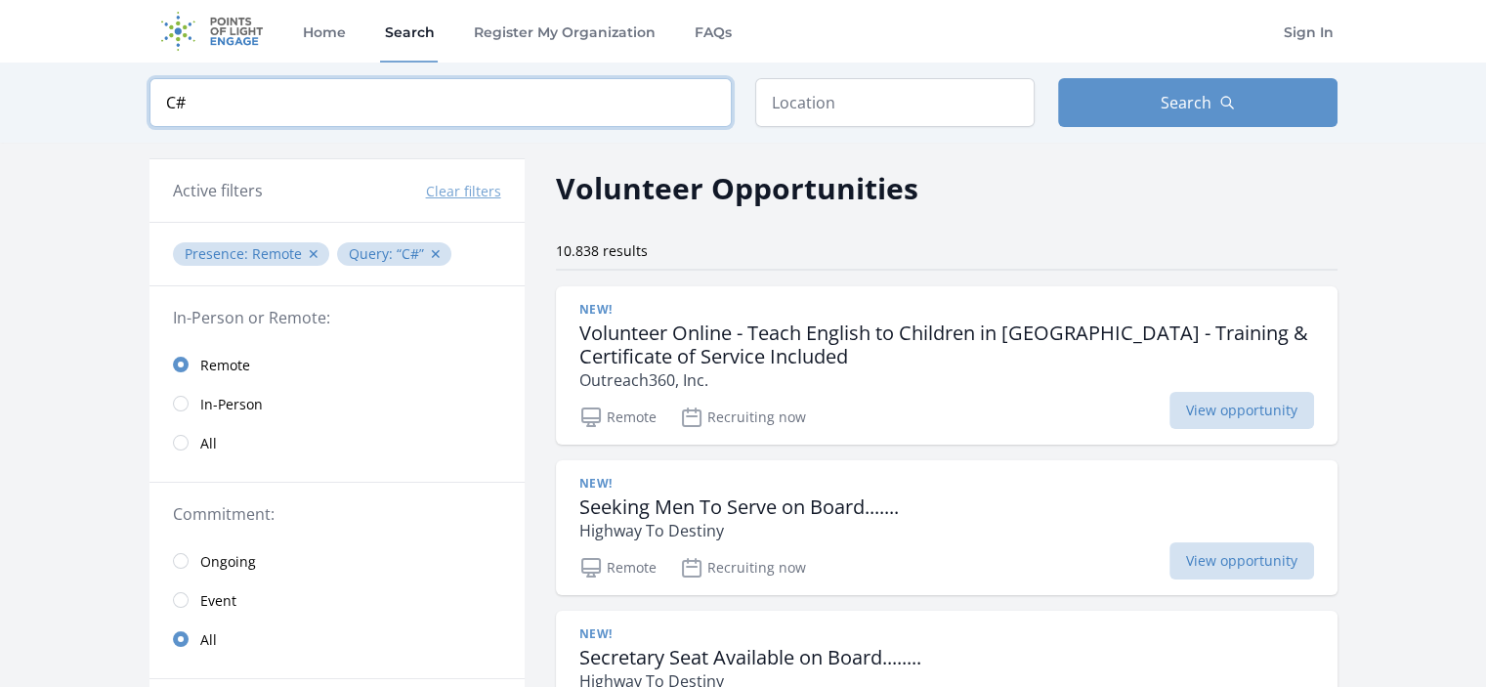
click at [345, 108] on input "C#" at bounding box center [441, 102] width 582 height 49
type input "C# developer"
click button "submit" at bounding box center [0, 0] width 0 height 0
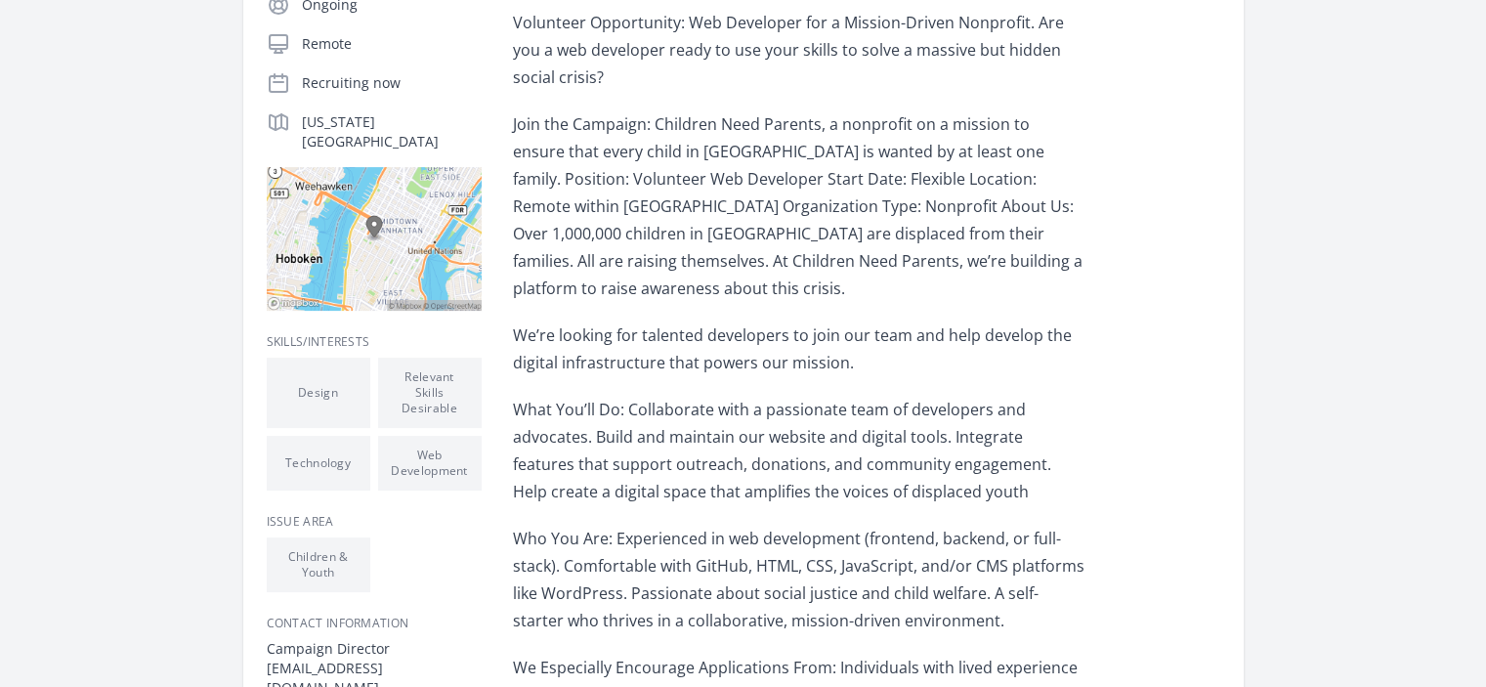
scroll to position [195, 0]
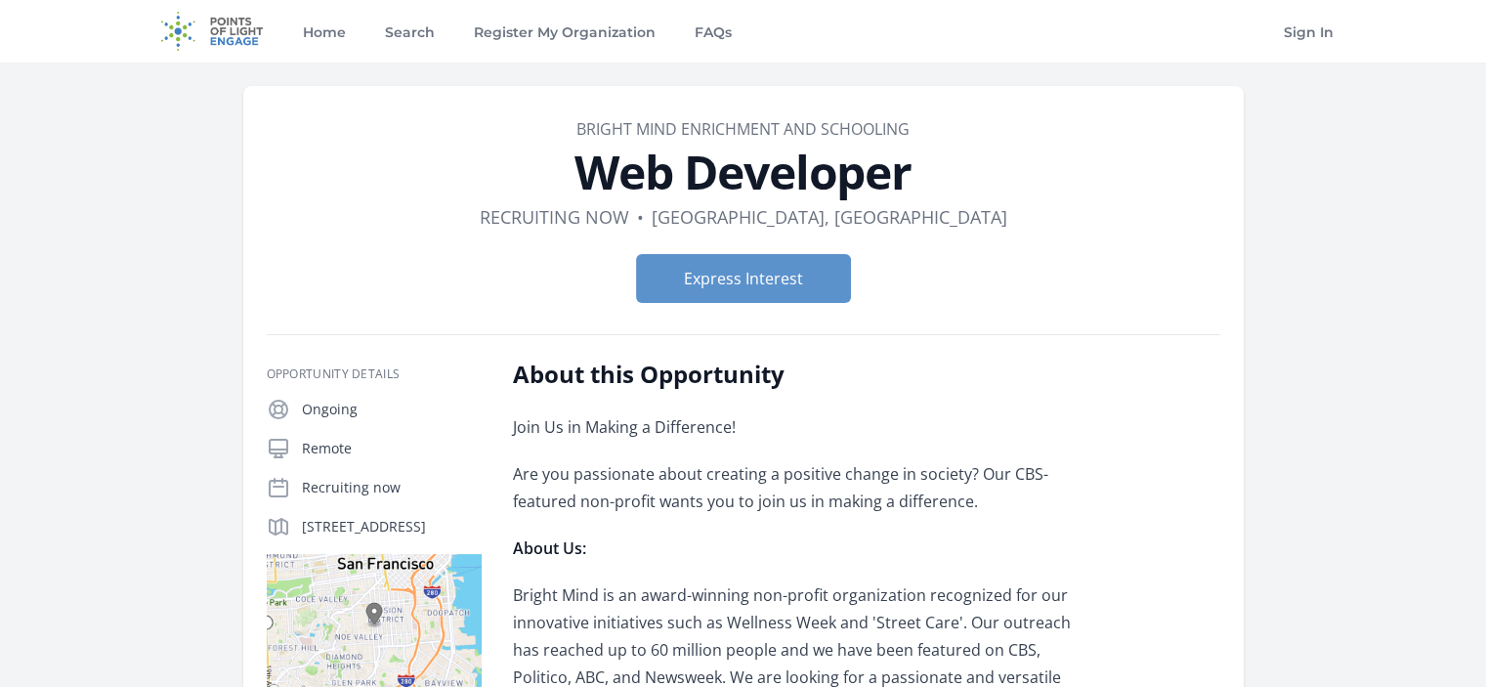
click at [243, 36] on img at bounding box center [213, 31] width 126 height 63
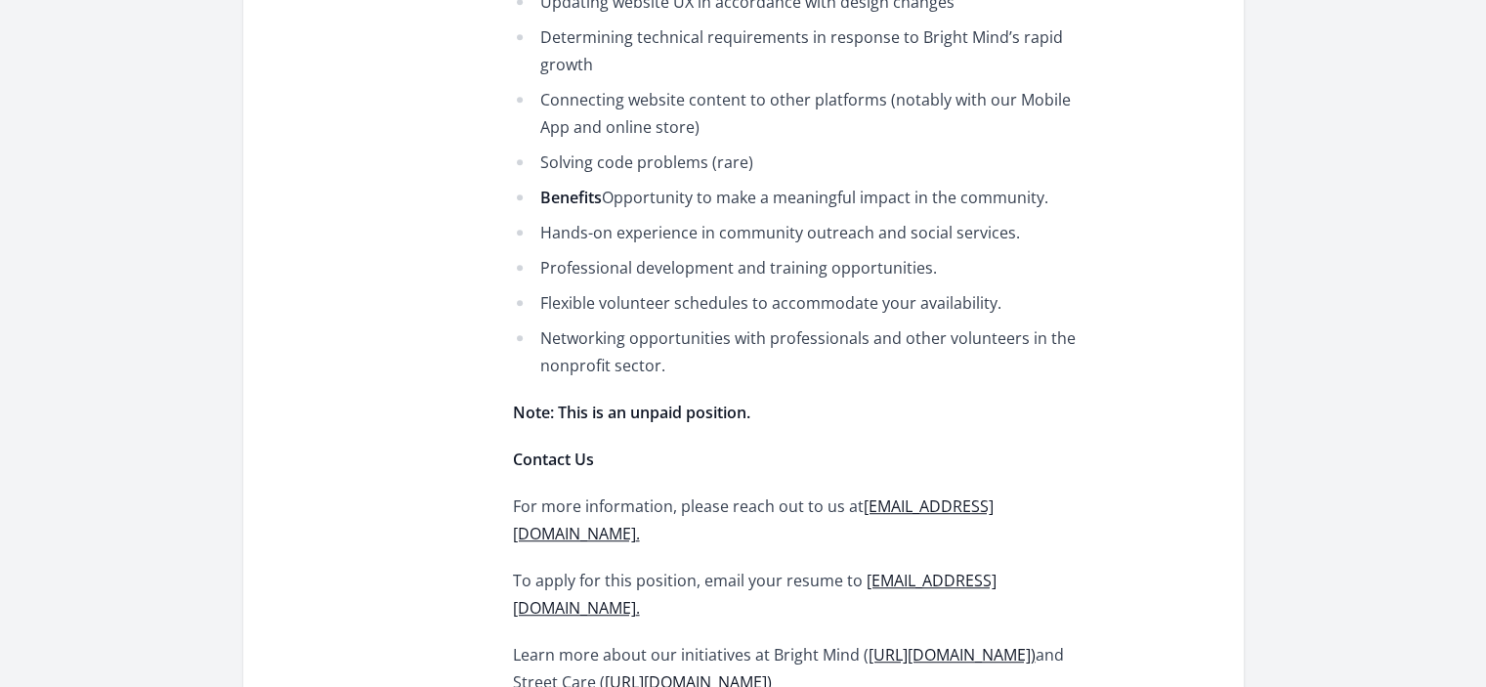
scroll to position [1368, 0]
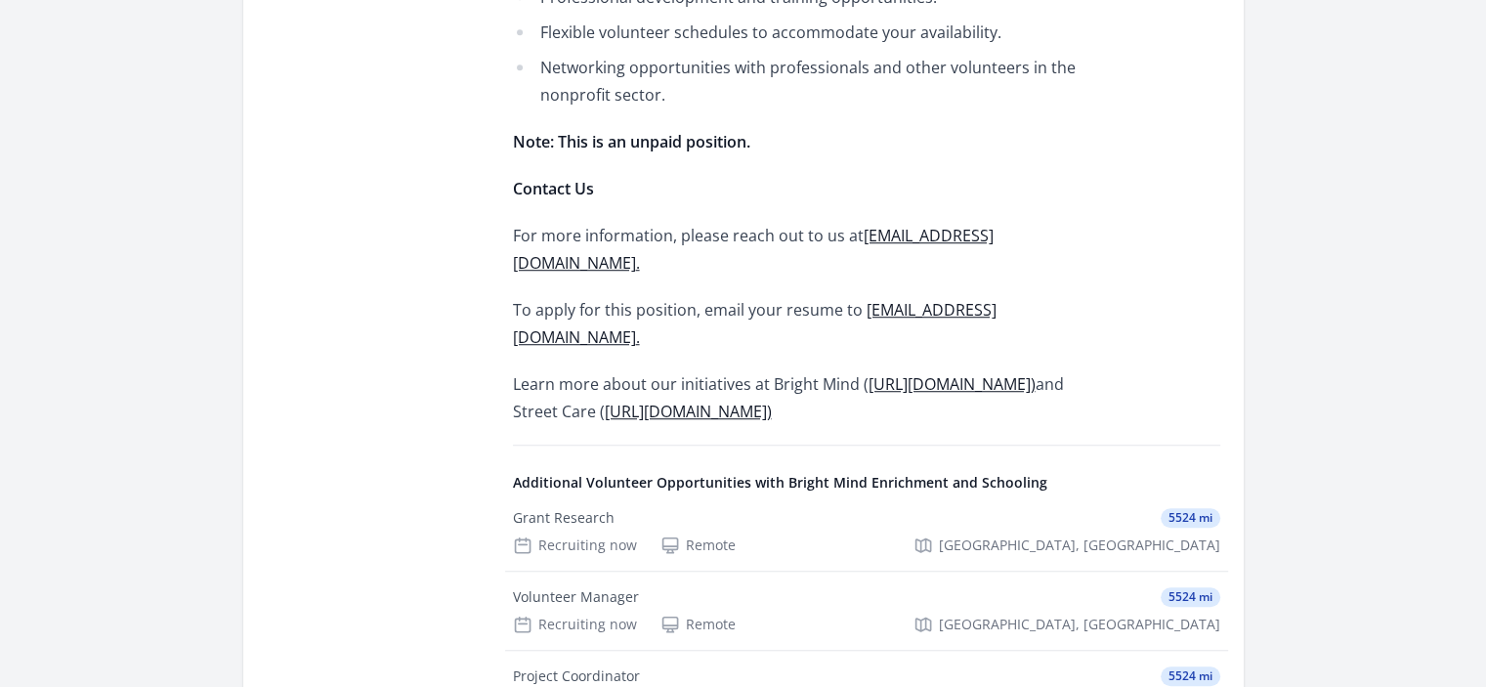
drag, startPoint x: 499, startPoint y: 334, endPoint x: 770, endPoint y: 341, distance: 270.8
copy link "hrdept@brightmindenrichment.org"
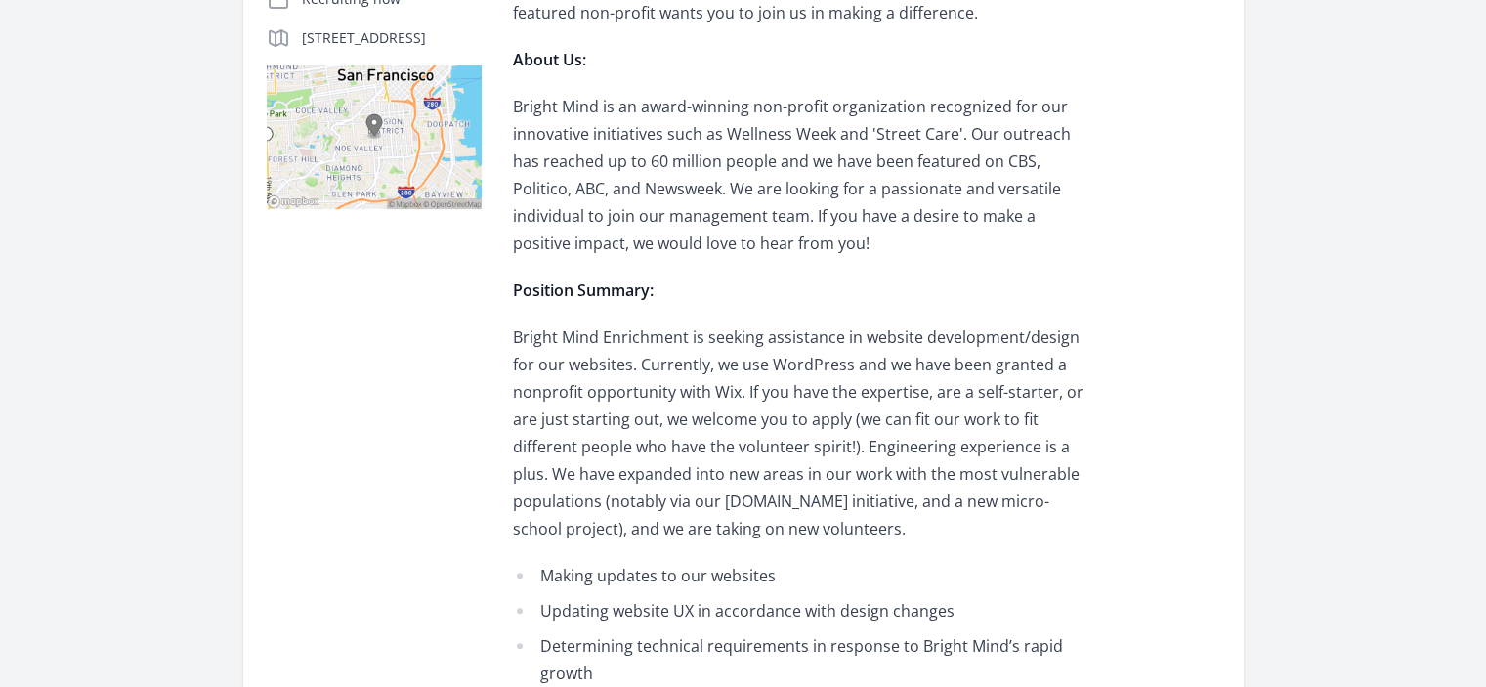
scroll to position [586, 0]
